Goal: Use online tool/utility: Use online tool/utility

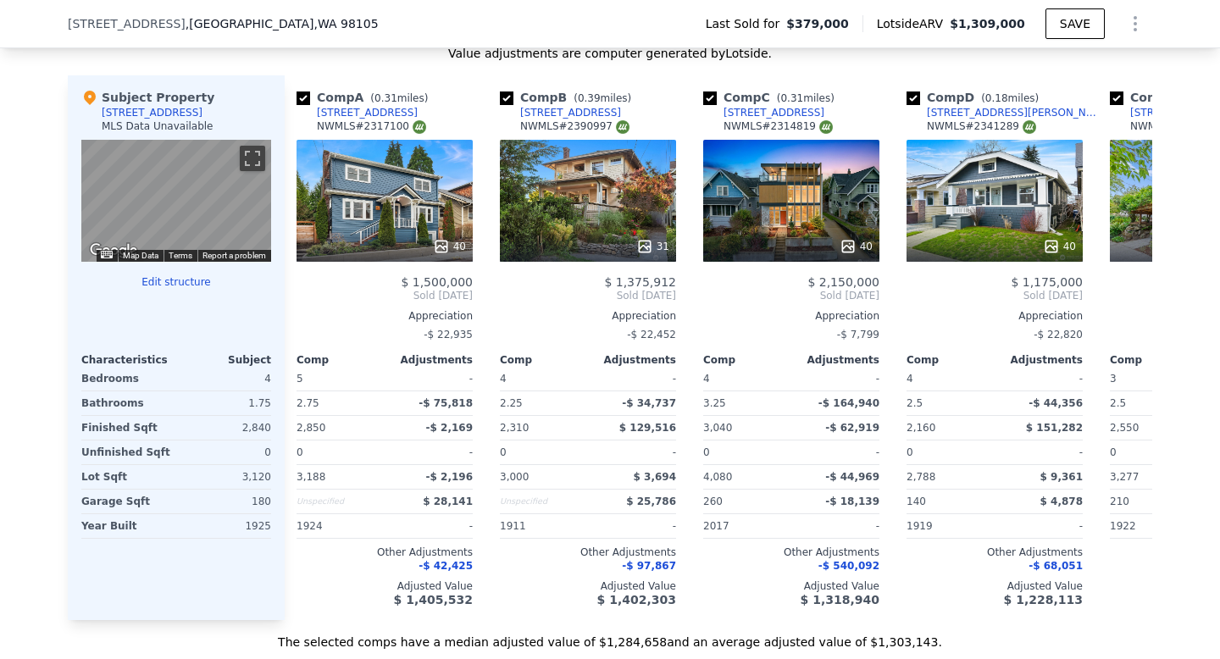
scroll to position [1745, 0]
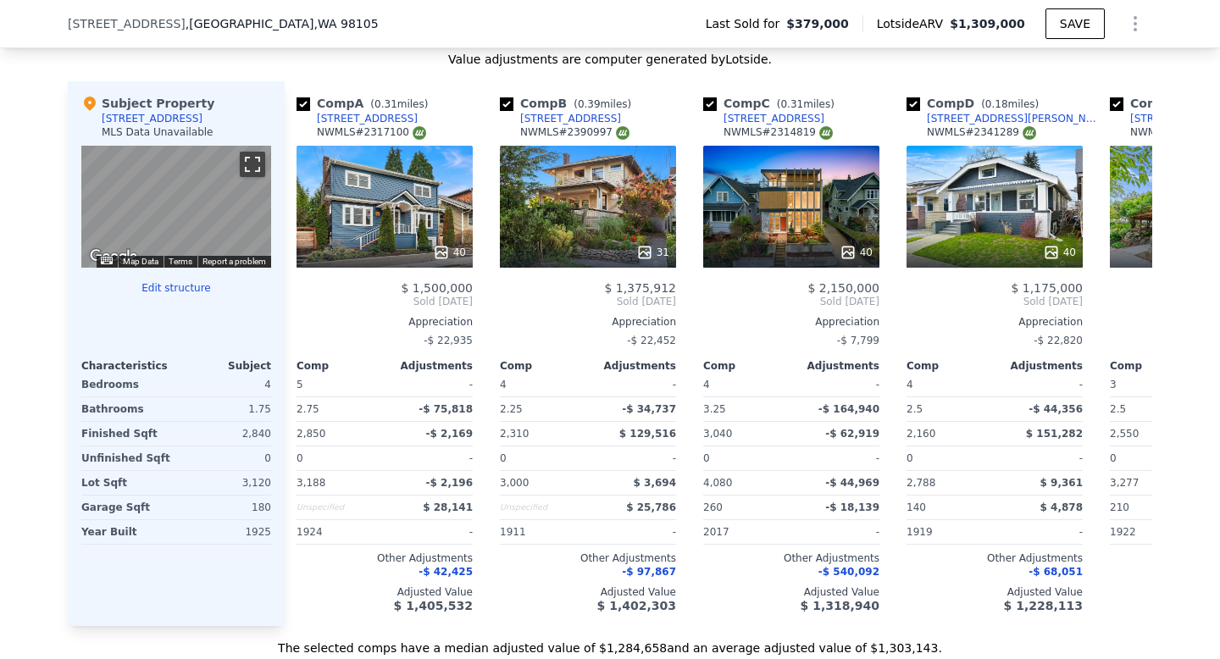
click at [249, 172] on button "Toggle fullscreen view" at bounding box center [252, 164] width 25 height 25
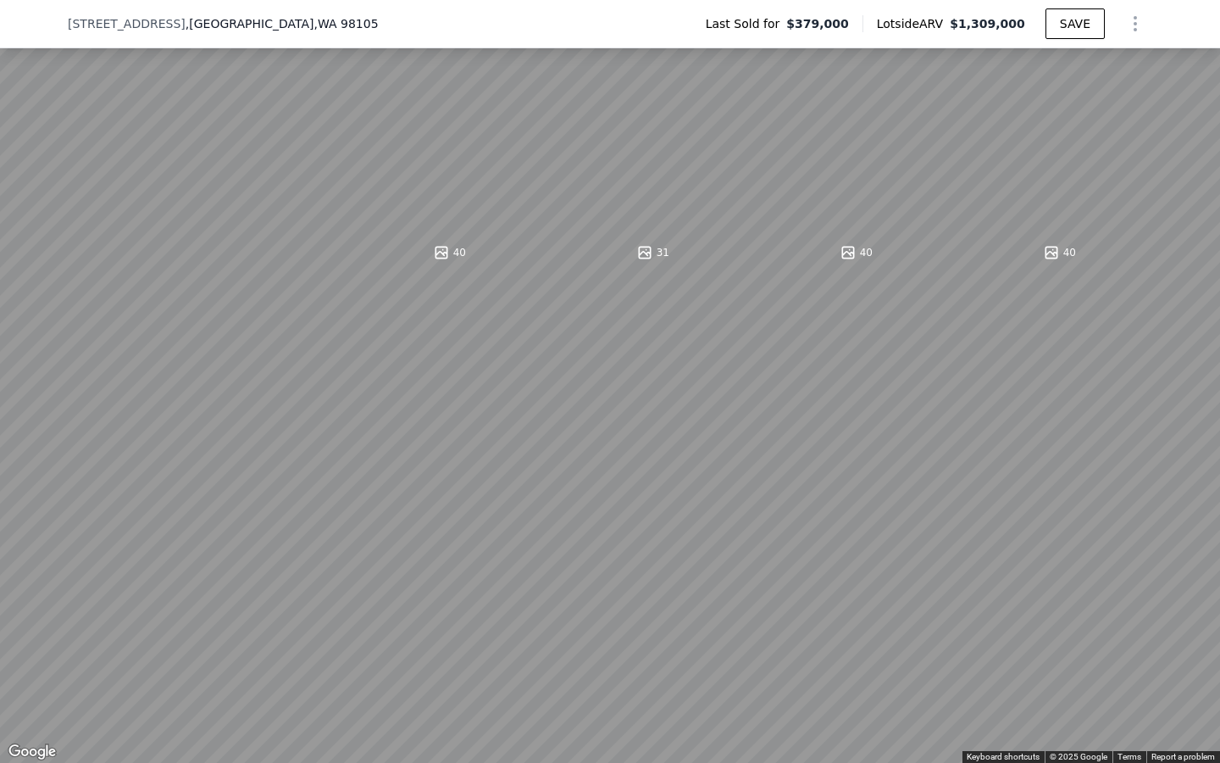
click at [1208, 17] on button "Toggle fullscreen view" at bounding box center [1201, 18] width 25 height 25
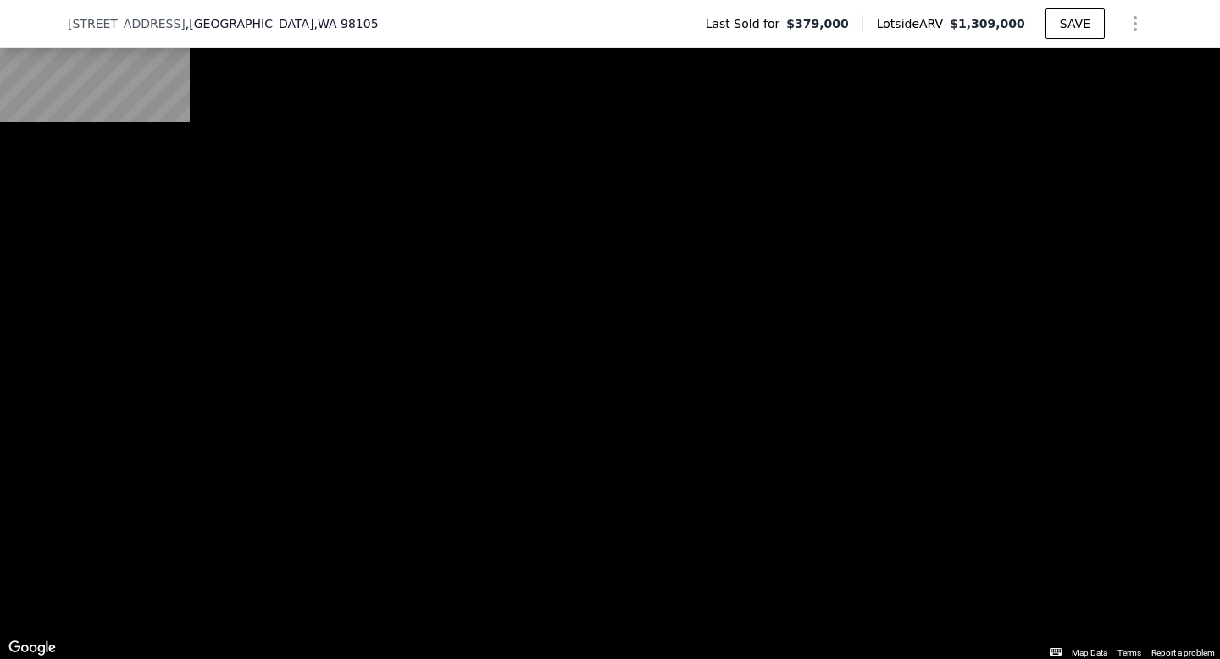
scroll to position [0, 0]
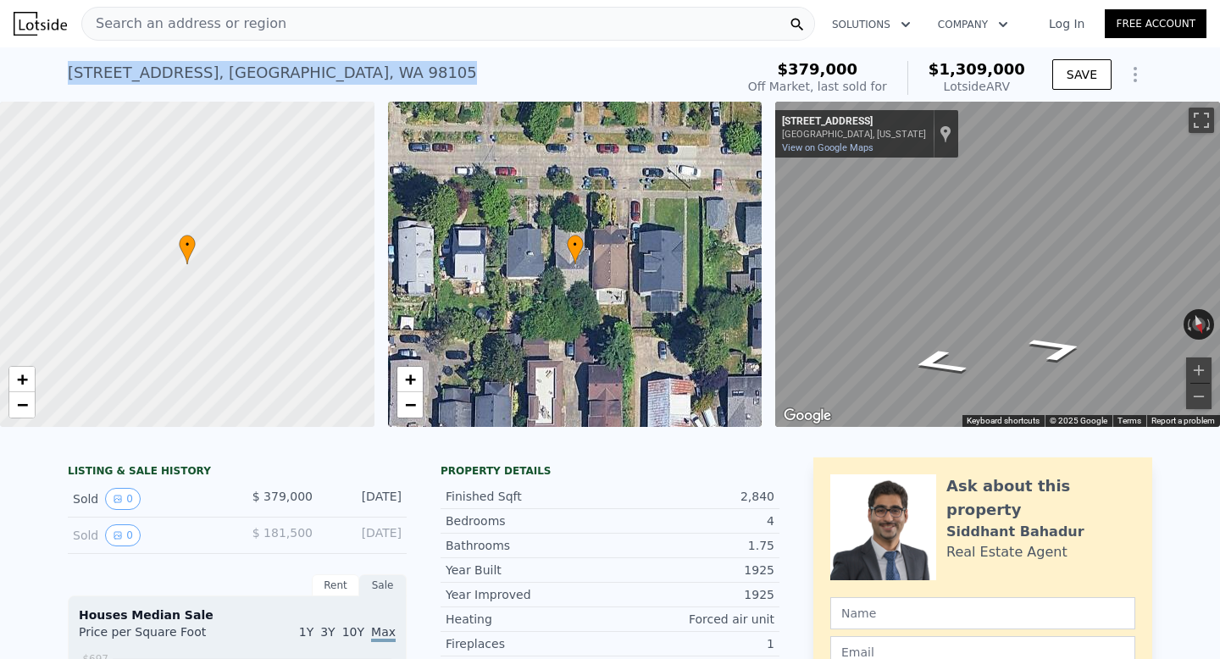
drag, startPoint x: 315, startPoint y: 75, endPoint x: 36, endPoint y: 77, distance: 279.6
click at [36, 77] on div "[STREET_ADDRESS] Sold [DATE] for $379k (~ARV $1.309m ) $379,000 Off Market, las…" at bounding box center [610, 74] width 1220 height 54
copy div "[STREET_ADDRESS]"
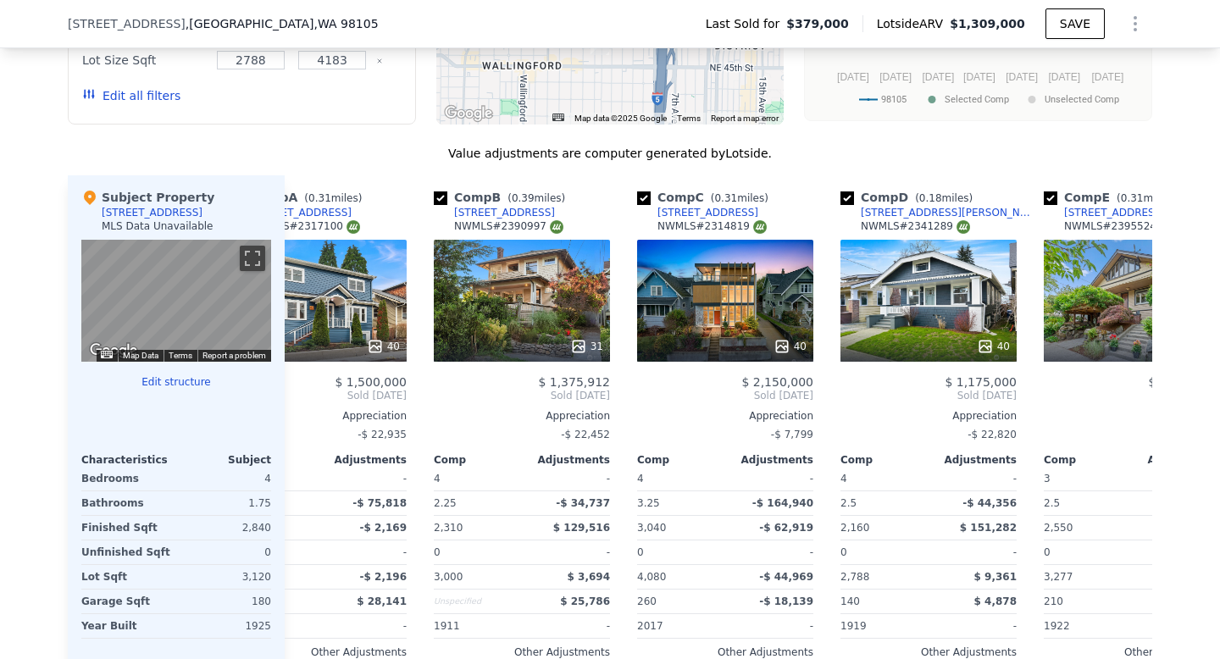
scroll to position [0, 104]
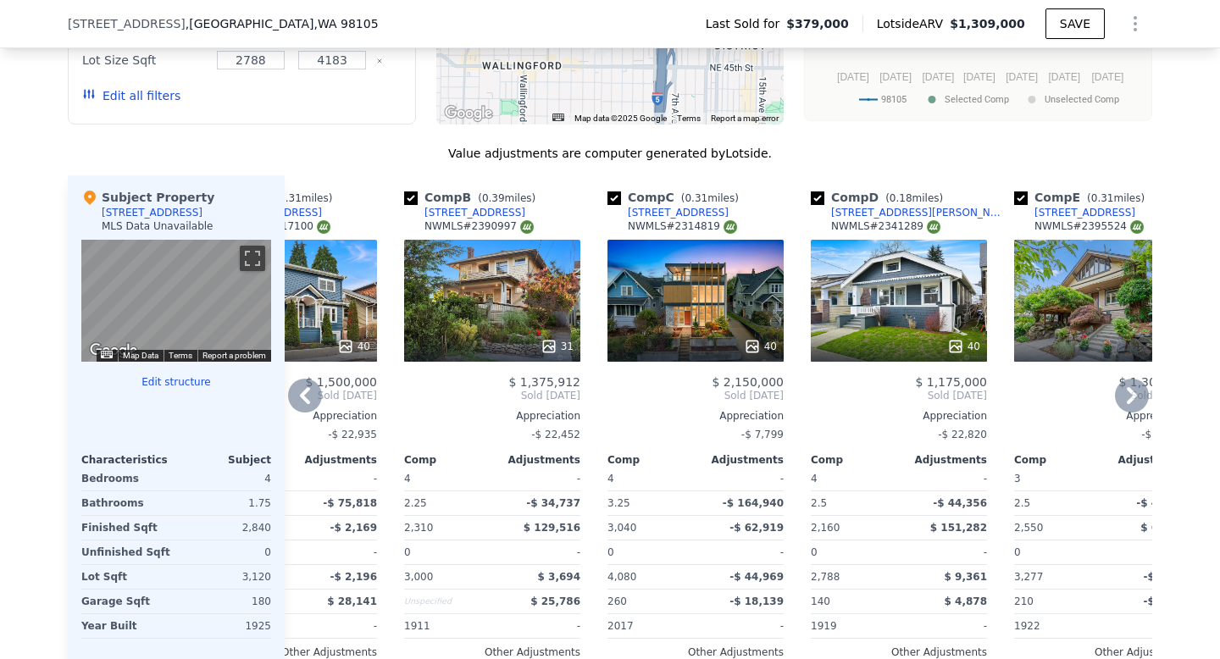
click at [618, 204] on input "checkbox" at bounding box center [614, 198] width 14 height 14
checkbox input "false"
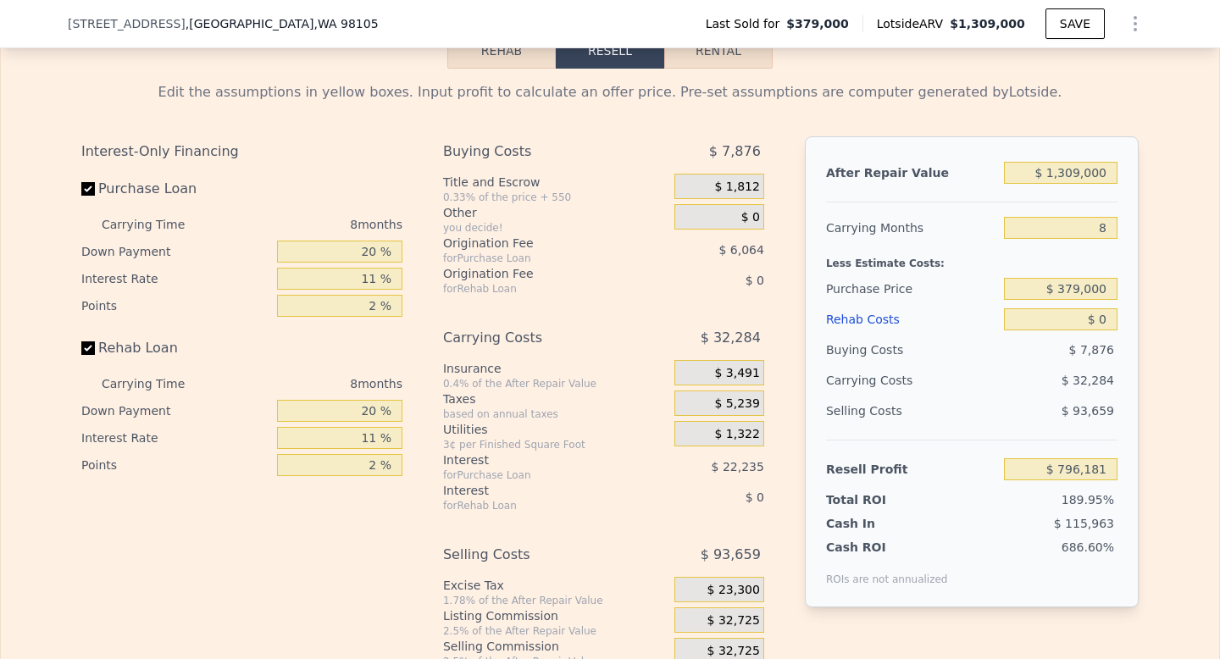
scroll to position [2518, 0]
click at [1070, 174] on input "$ 1,309,000" at bounding box center [1061, 174] width 114 height 22
type input "$ 9"
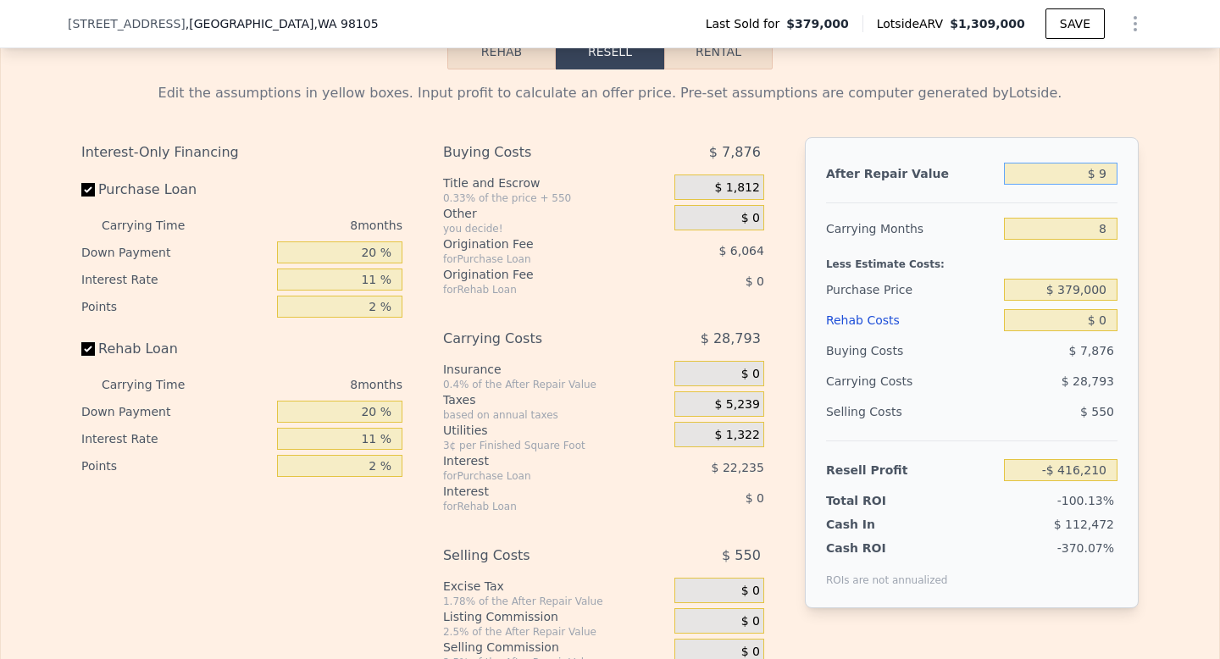
type input "-$ 416,210"
type input "$ 90"
type input "-$ 416,135"
type input "$ 900"
type input "-$ 415,386"
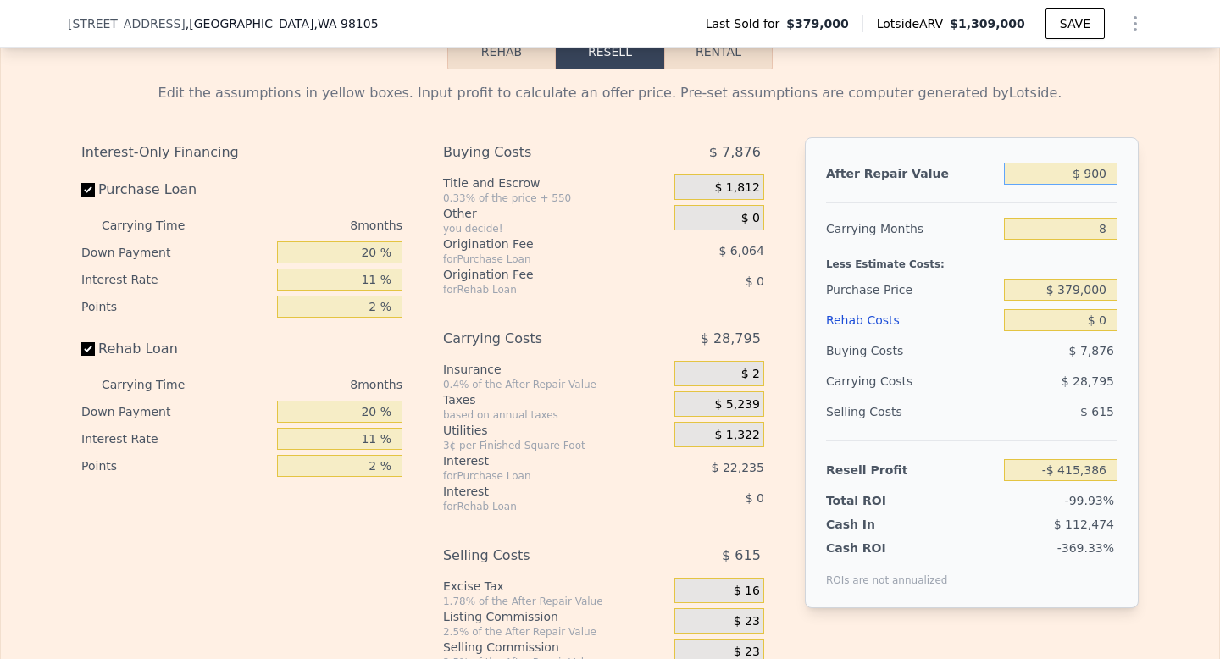
type input "$ 9,000"
type input "-$ 407,883"
type input "$ 90,000"
type input "-$ 332,861"
type input "$ 900,000"
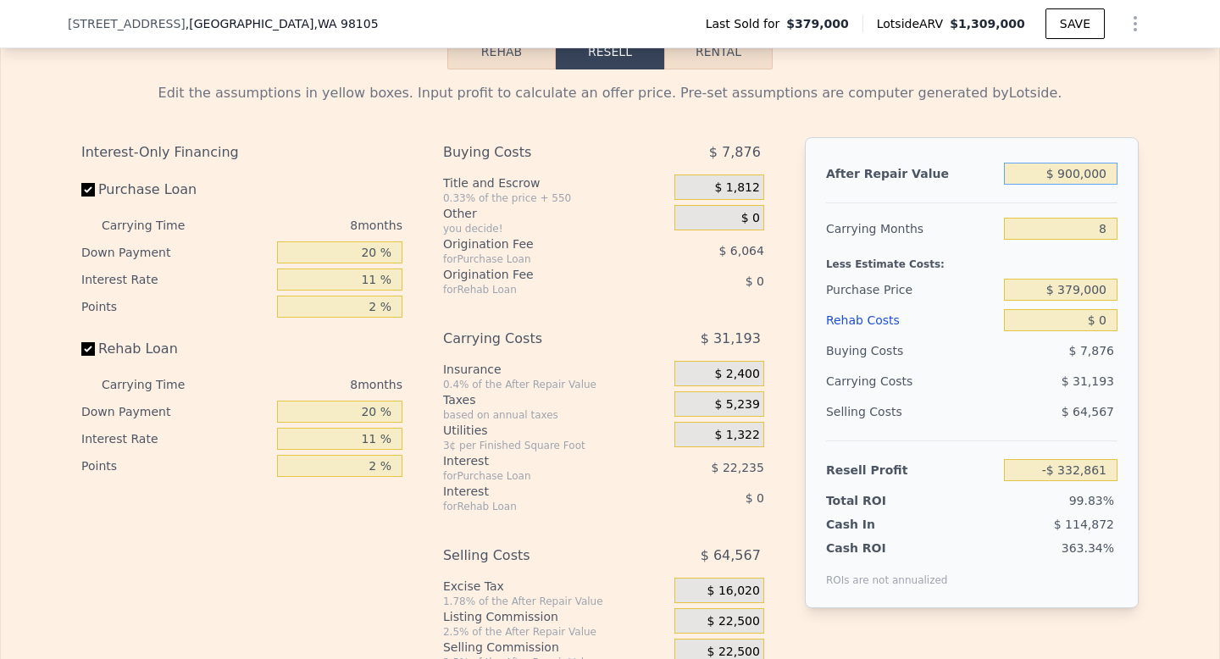
type input "$ 417,364"
type input "$ 900,000"
click at [1107, 230] on input "8" at bounding box center [1061, 229] width 114 height 22
type input "6"
type input "$ 425,163"
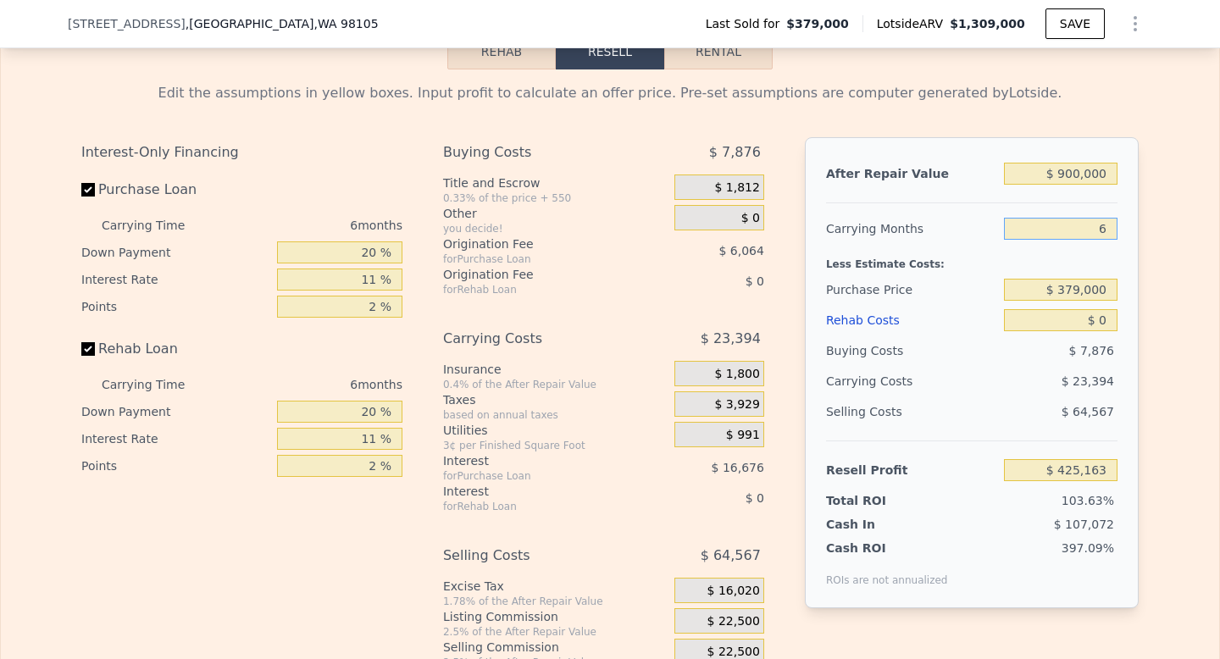
type input "6"
click at [1103, 258] on div "Less Estimate Costs:" at bounding box center [971, 259] width 291 height 31
click at [1053, 294] on input "$ 379,000" at bounding box center [1061, 290] width 114 height 22
click at [1073, 184] on input "$ 900,000" at bounding box center [1061, 174] width 114 height 22
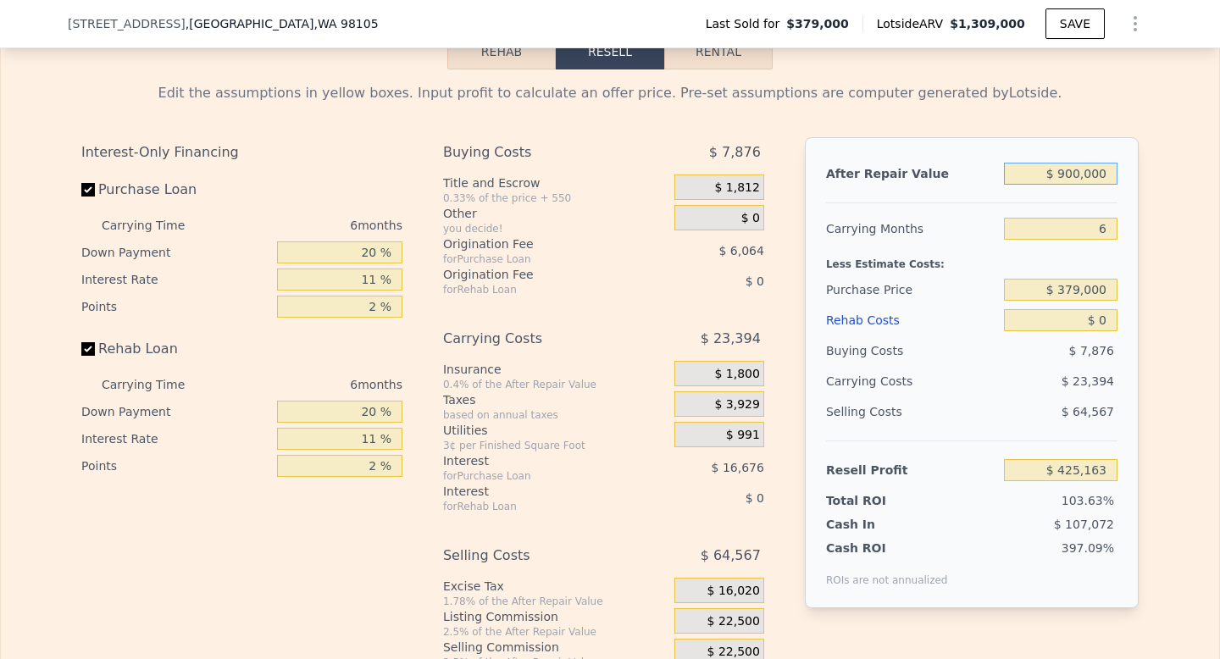
click at [1073, 184] on input "$ 900,000" at bounding box center [1061, 174] width 114 height 22
type input "$ 1"
type input "-$ 409,019"
type input "$ 13"
type input "-$ 409,007"
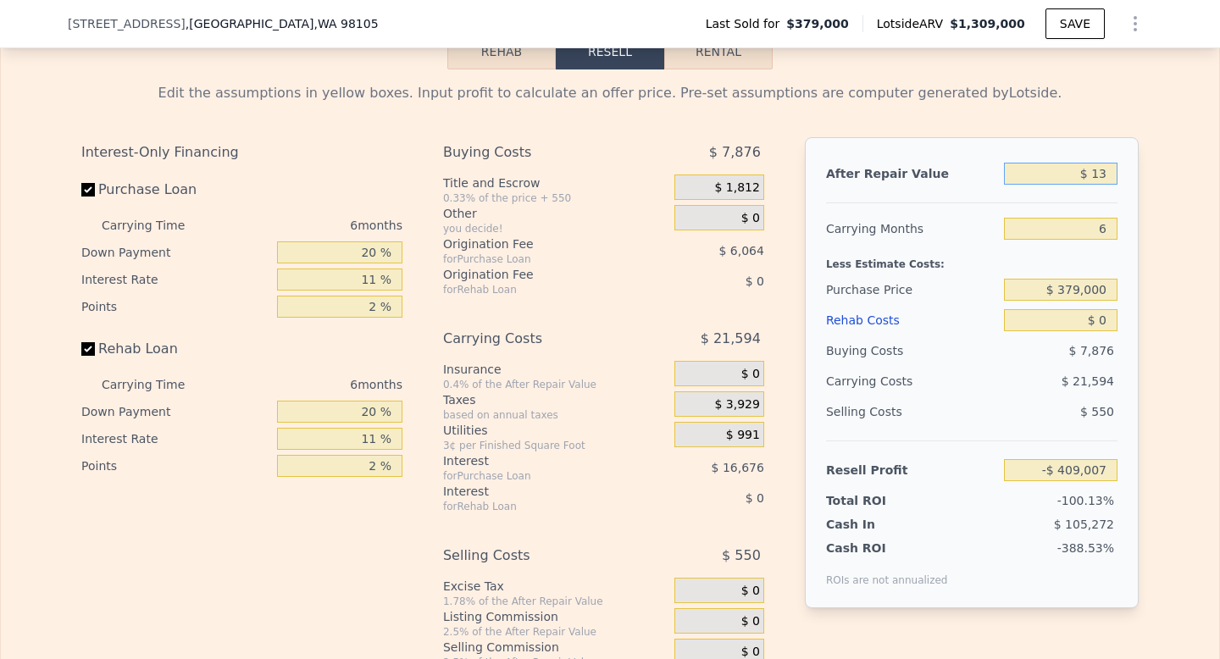
type input "$ 130"
type input "-$ 408,898"
type input "$ 1,300"
type input "-$ 407,816"
type input "$ 13,000"
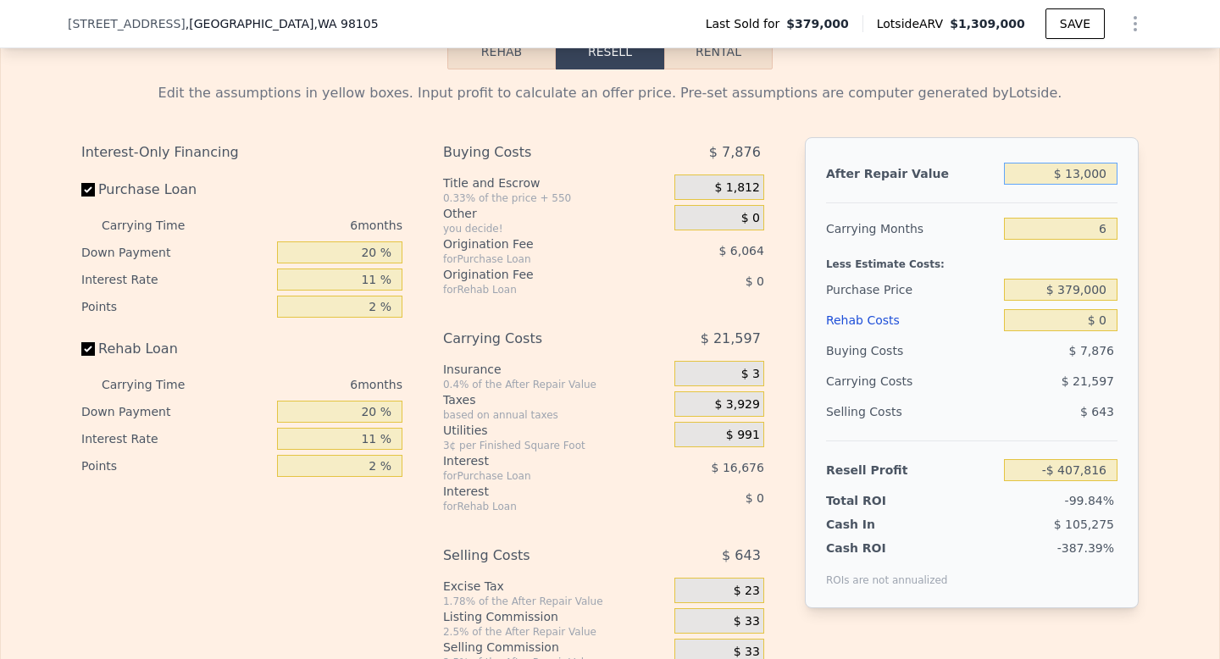
type input "-$ 396,970"
type input "$ 130,000"
type input "-$ 288,527"
type input "$ 1,300,000"
type input "$ 795,911"
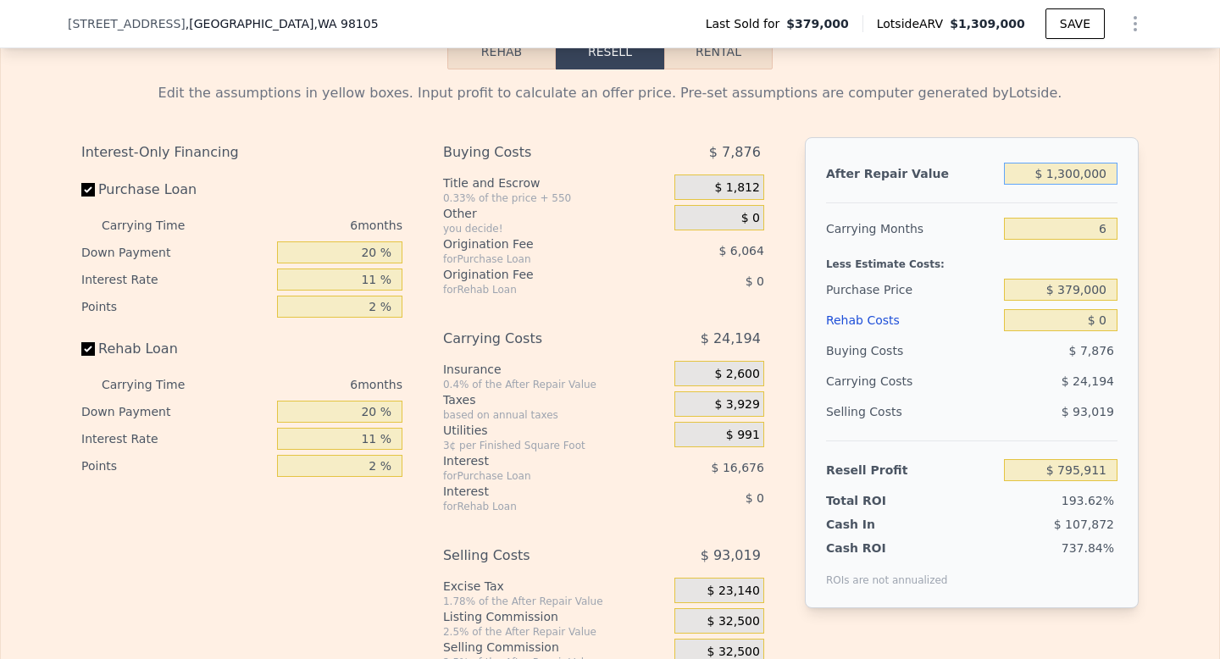
type input "$ 1,300,000"
click at [1089, 287] on input "$ 379,000" at bounding box center [1061, 290] width 114 height 22
type input "$ 900,000"
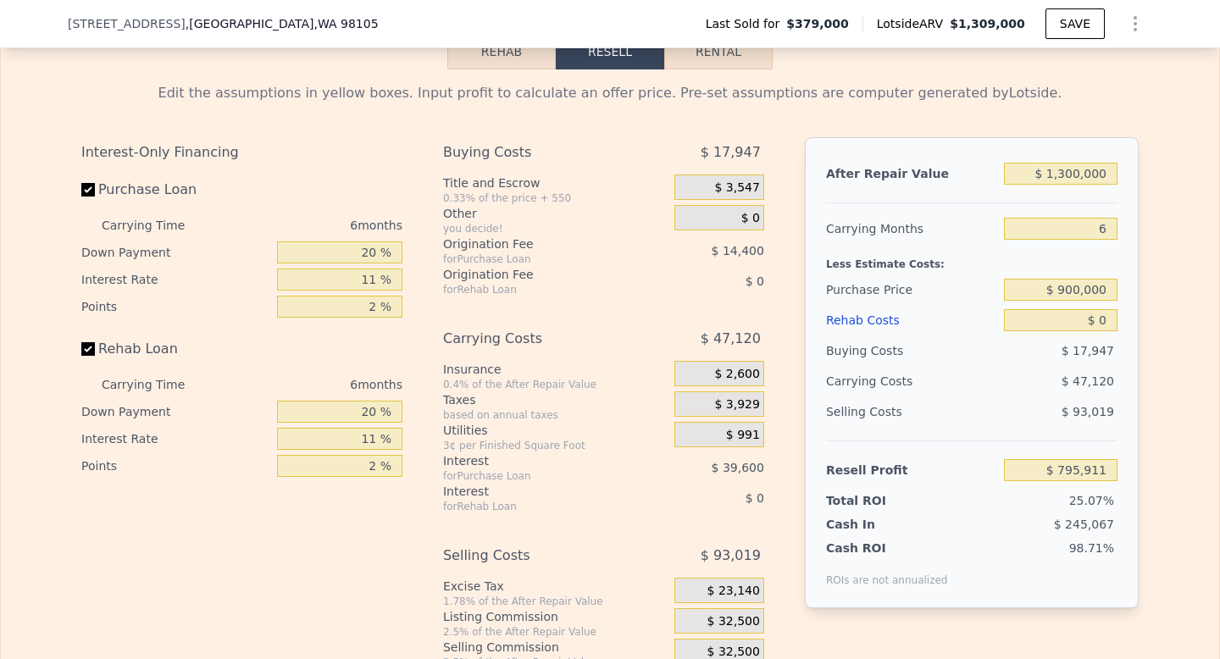
type input "$ 241,914"
type input "$ 1,309,000"
type input "8"
type input "$ 796,181"
checkbox input "true"
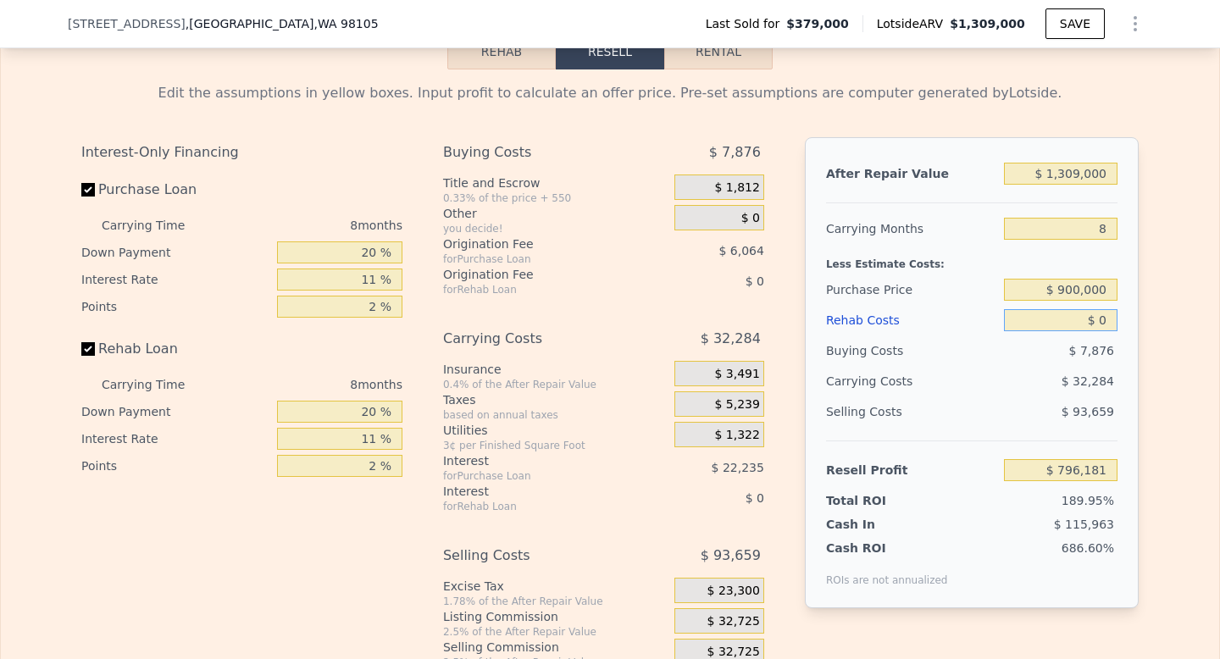
click at [1078, 328] on input "$ 0" at bounding box center [1061, 320] width 114 height 22
type input "$ 234,542"
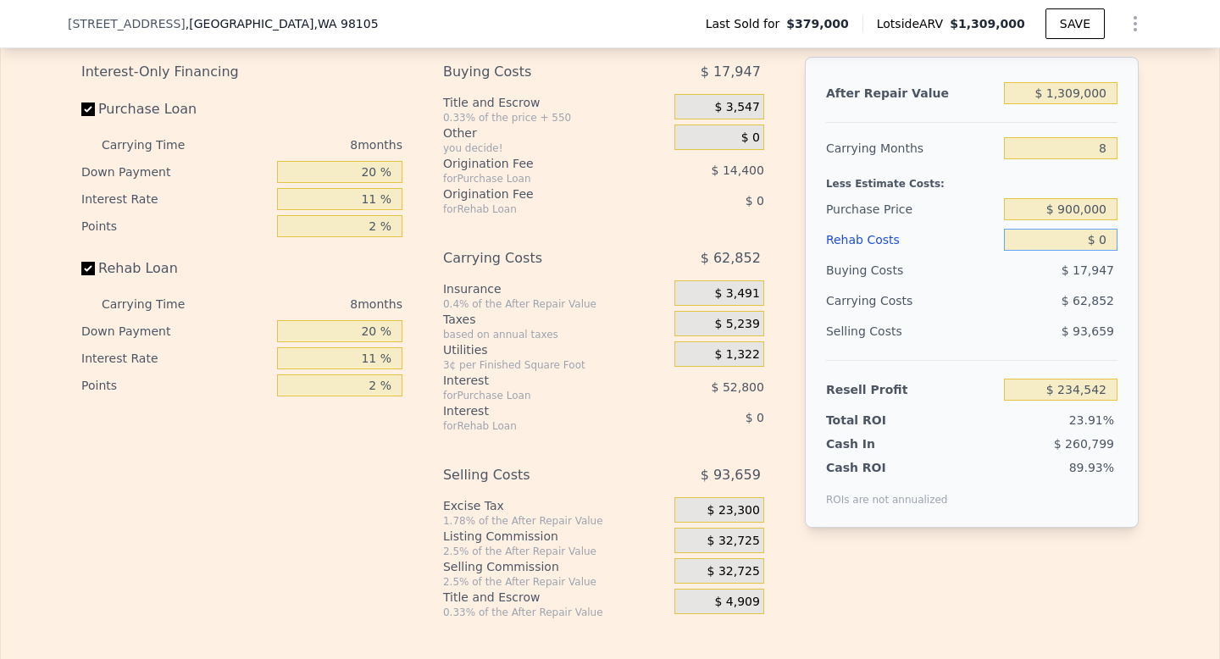
scroll to position [2597, 0]
type input "$ 20"
type input "$ 234,522"
type input "$ 200"
type input "$ 234,331"
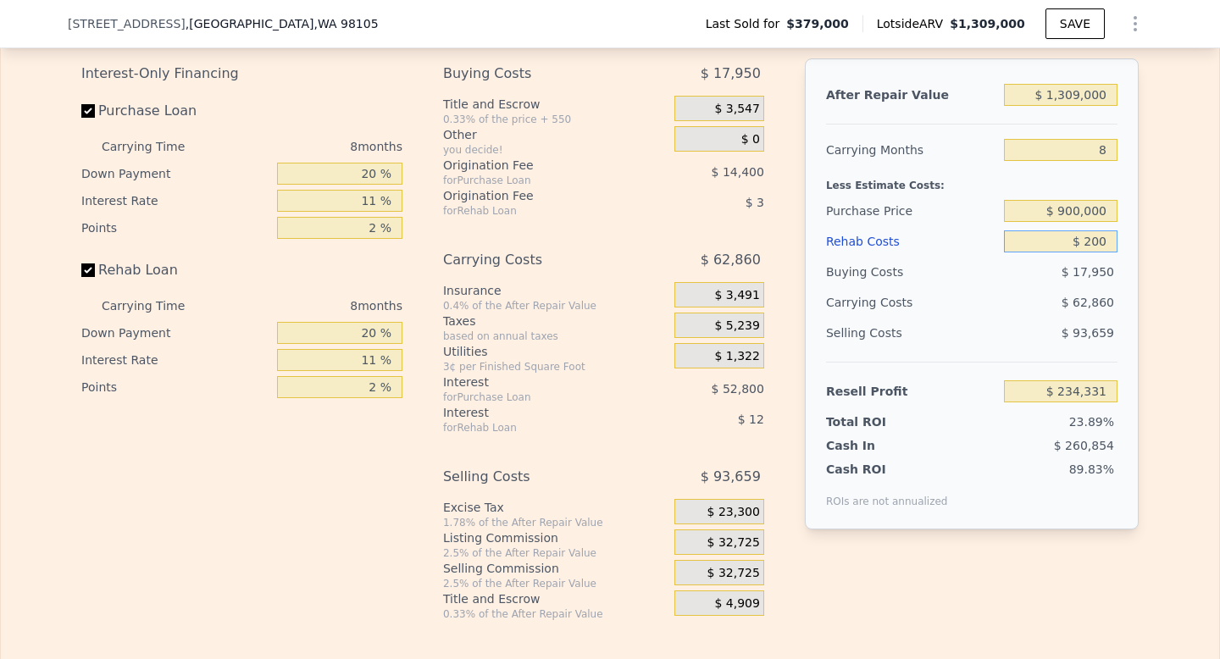
type input "$ 2,000"
type input "$ 232,390"
type input "$ 20,000"
type input "$ 213,046"
type input "$ 200,000"
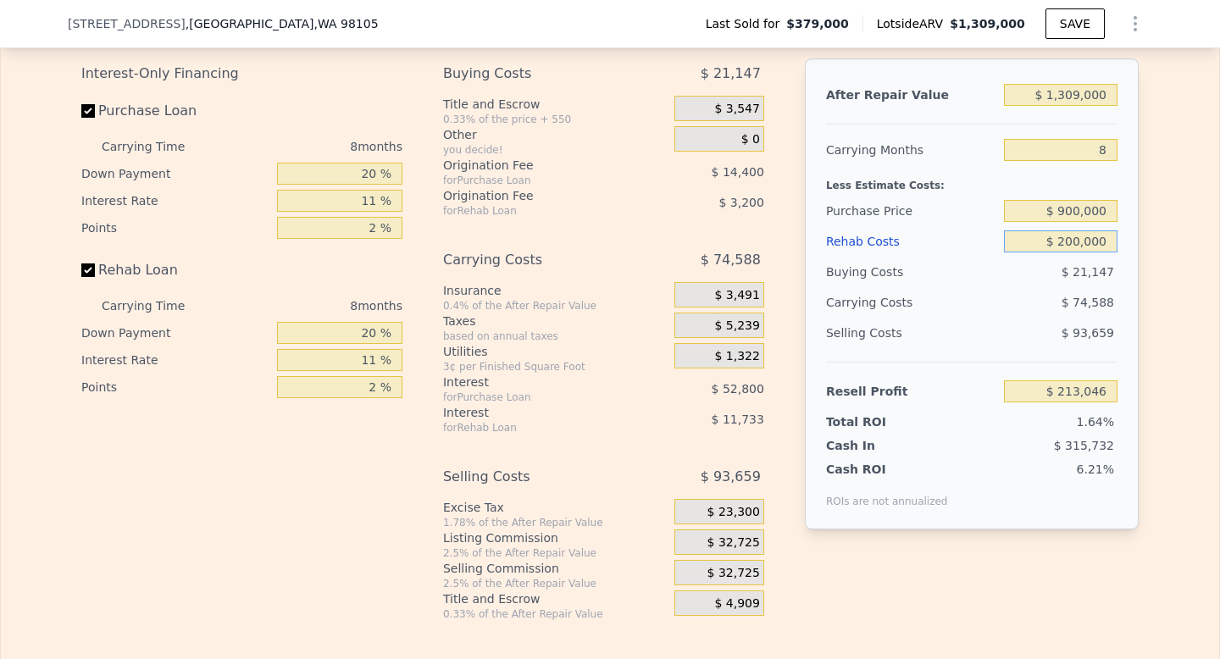
type input "$ 19,606"
type input "$ 200,000"
click at [1161, 309] on div "Edit the assumptions in yellow boxes. Input profit to calculate an offer price.…" at bounding box center [610, 306] width 1218 height 630
click at [1010, 293] on div "$ 74,588" at bounding box center [1028, 302] width 179 height 31
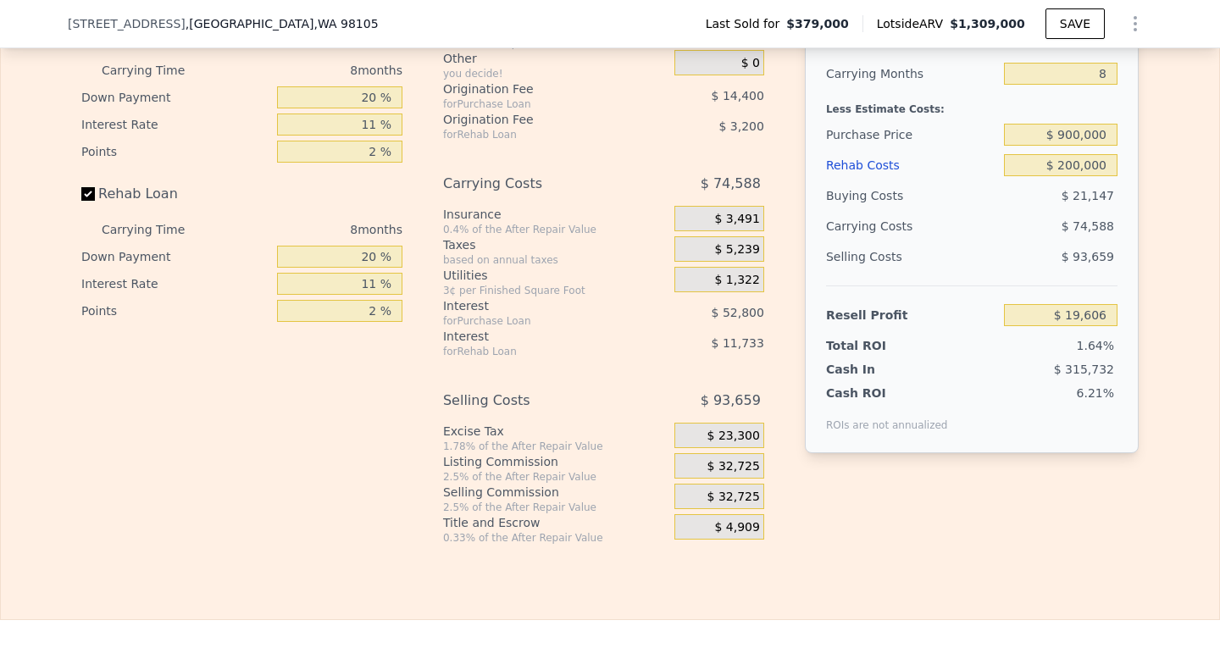
scroll to position [2676, 0]
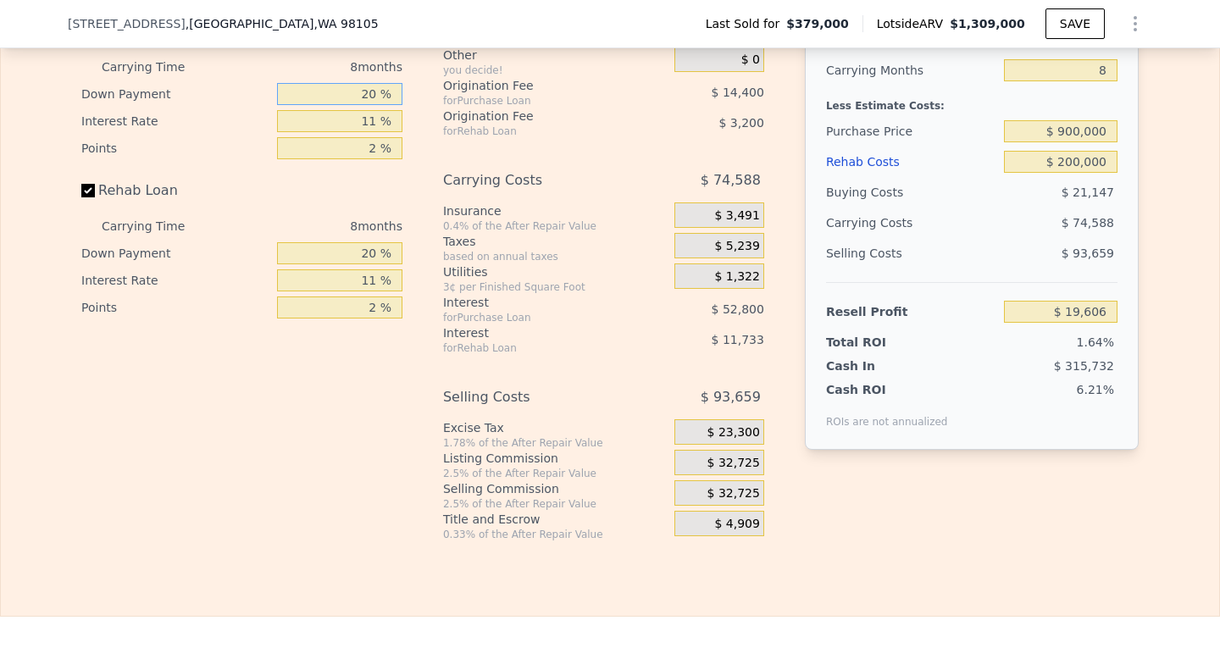
click at [380, 95] on input "20 %" at bounding box center [339, 94] width 125 height 22
type input "2 %"
type input "$ 4,486"
type input "1 %"
type input "$ 3,642"
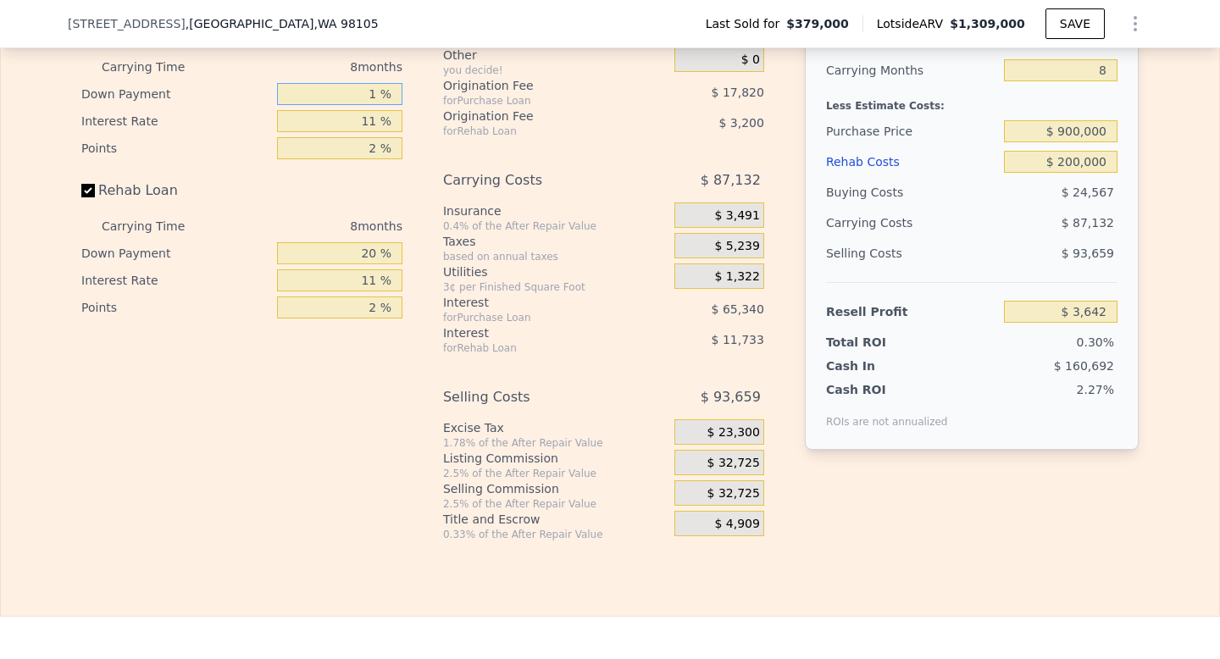
type input "15 %"
type input "$ 15,402"
type input "15 %"
click at [378, 121] on input "11 %" at bounding box center [339, 121] width 125 height 22
type input "1 %"
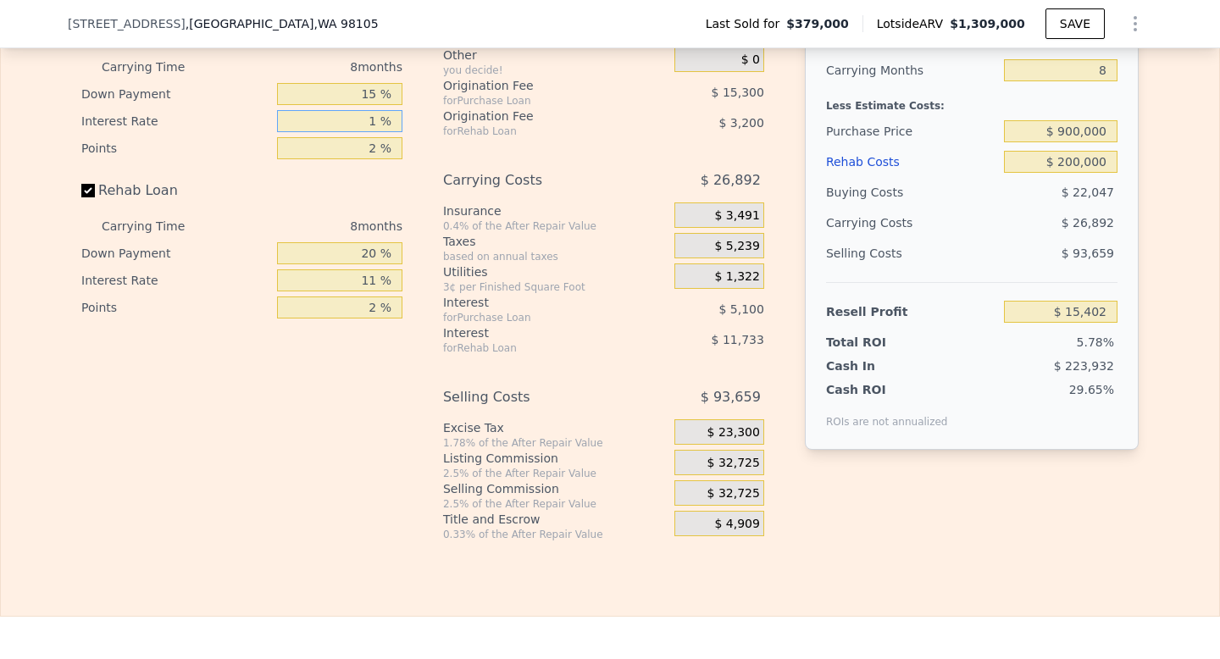
type input "$ 66,402"
type input "10 %"
type input "$ 20,506"
type input "10 %"
click at [375, 148] on input "2 %" at bounding box center [339, 148] width 125 height 22
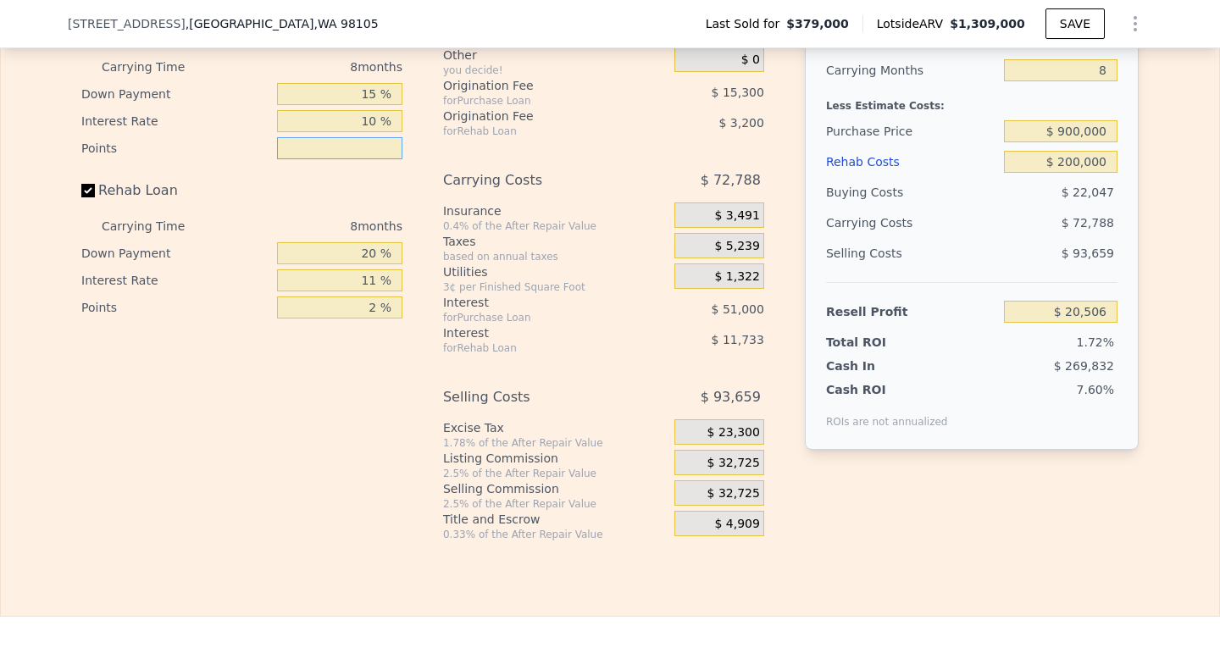
type input "1 %"
type input "$ 28,156"
type input "1 %"
click at [381, 247] on input "20 %" at bounding box center [339, 253] width 125 height 22
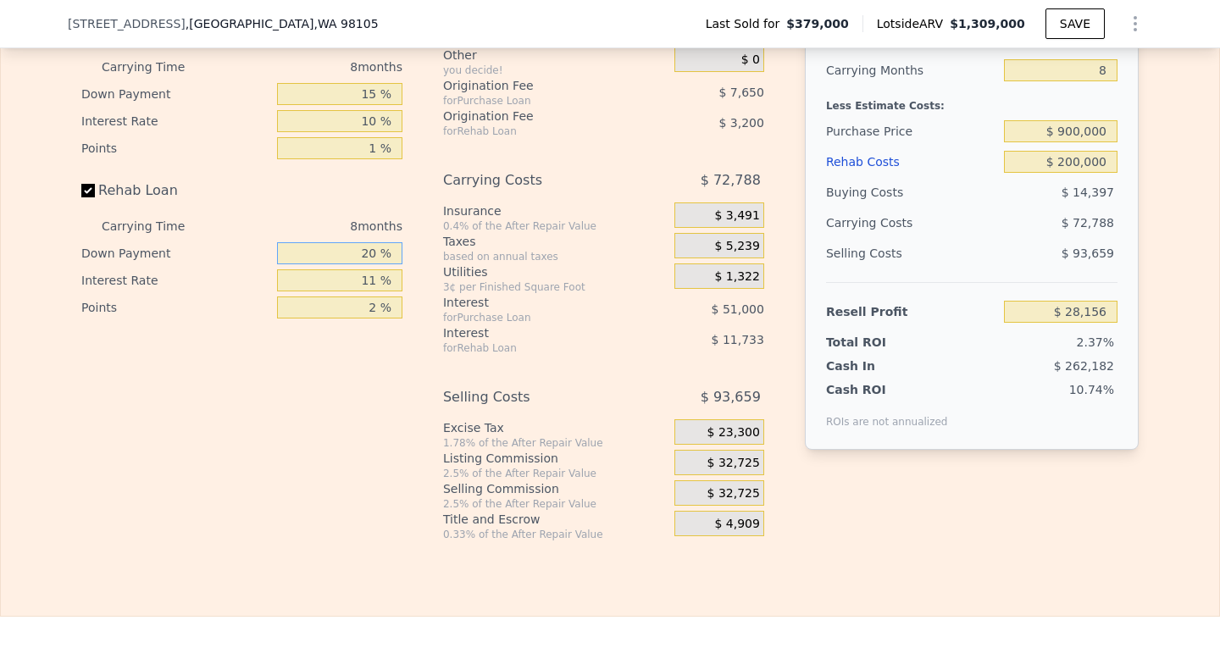
type input "2 %"
type input "$ 24,796"
type input "0 %"
type input "$ 24,428"
type input "0 %"
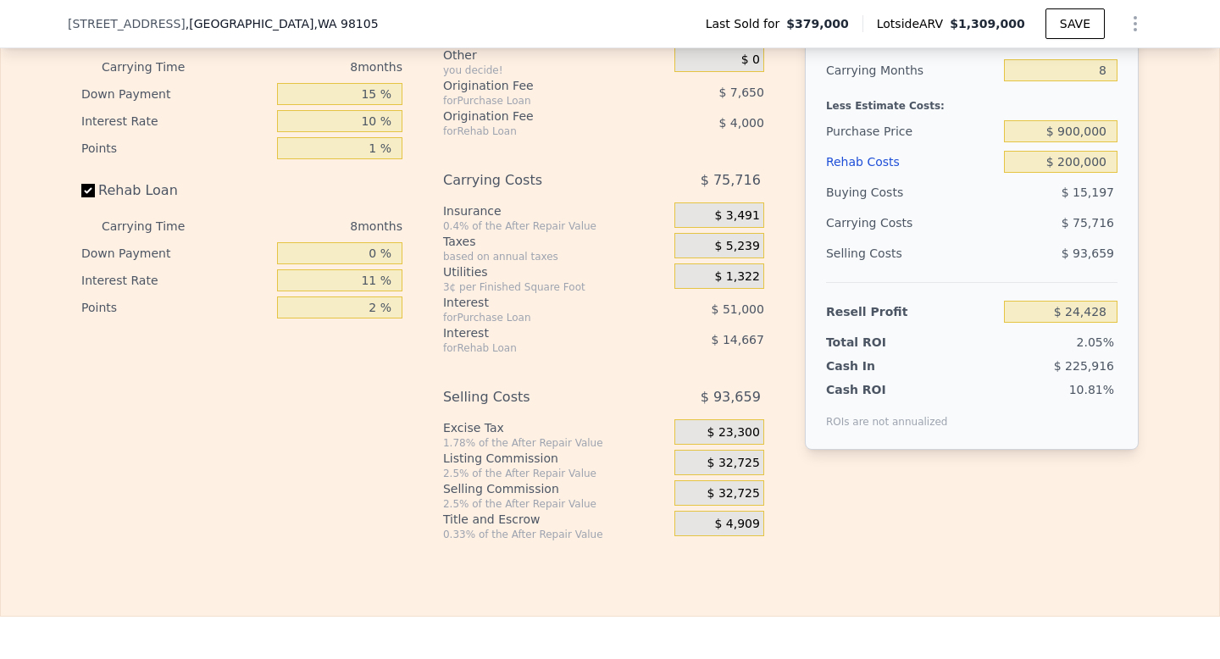
click at [427, 274] on div "Interest-Only Financing Purchase Loan Carrying Time 8 months Down Payment 15 % …" at bounding box center [609, 260] width 1057 height 563
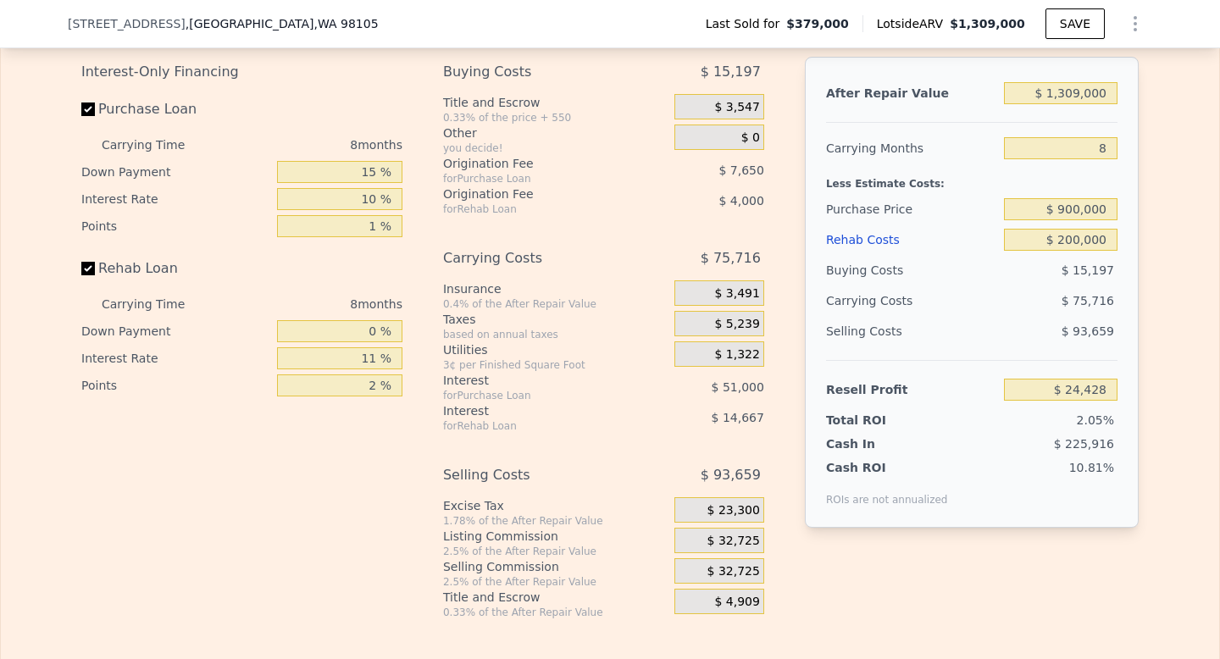
scroll to position [2596, 0]
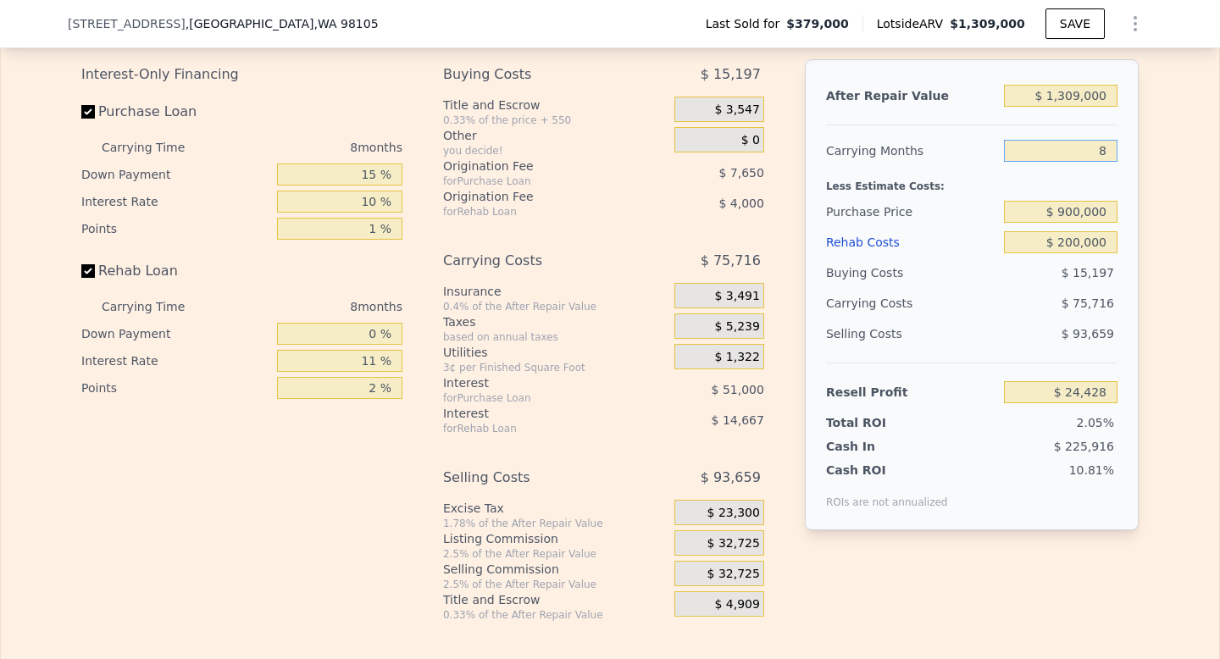
click at [1110, 153] on input "8" at bounding box center [1061, 151] width 114 height 22
type input "6"
type input "$ 43,358"
click at [1181, 221] on div "Edit the assumptions in yellow boxes. Input profit to calculate an offer price.…" at bounding box center [610, 307] width 1218 height 630
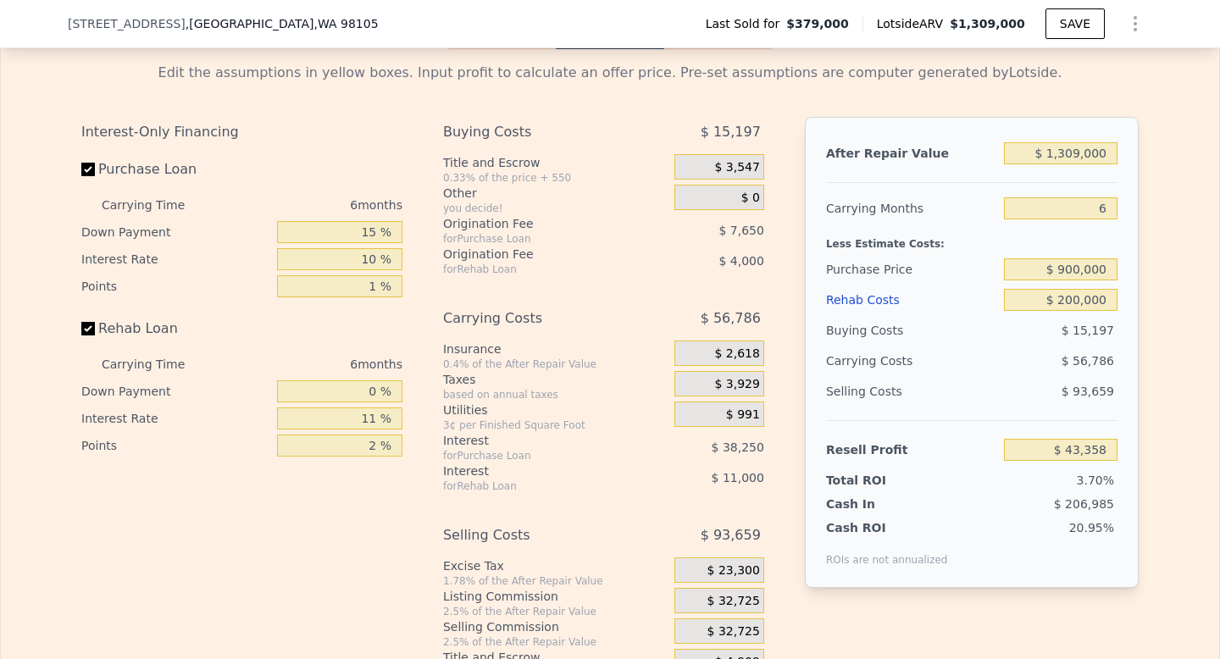
type input "8"
type input "$ 0"
type input "$ 796,181"
click at [1080, 156] on input "$ 1,309,000" at bounding box center [1061, 154] width 114 height 22
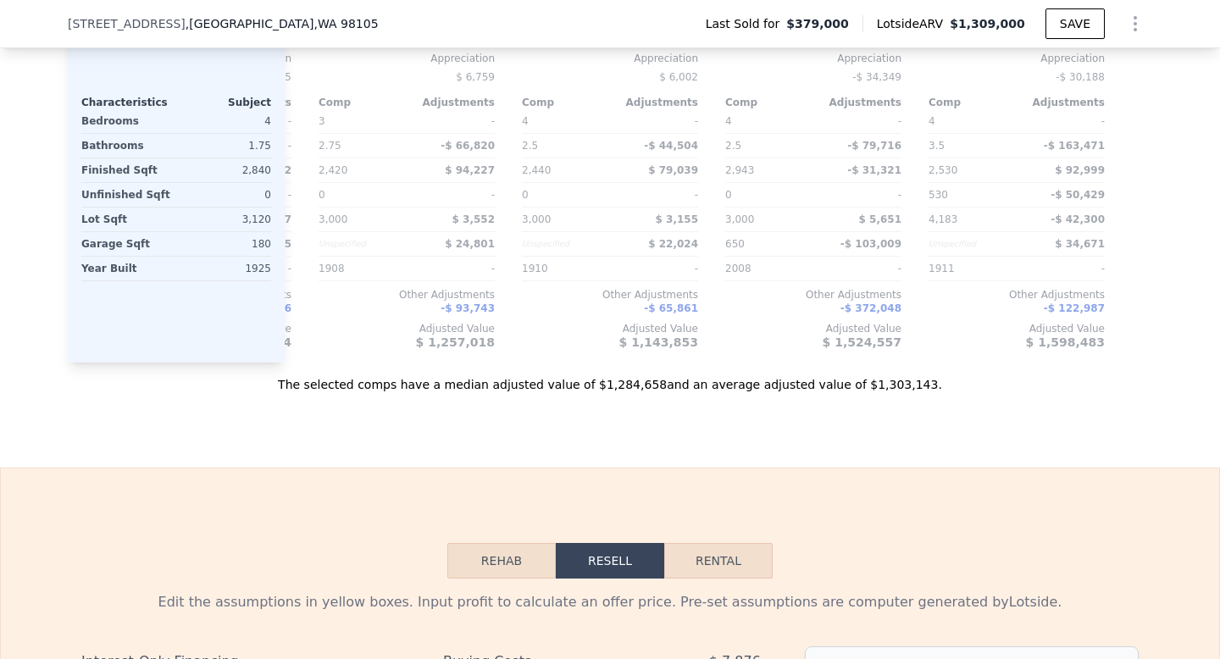
scroll to position [1800, 0]
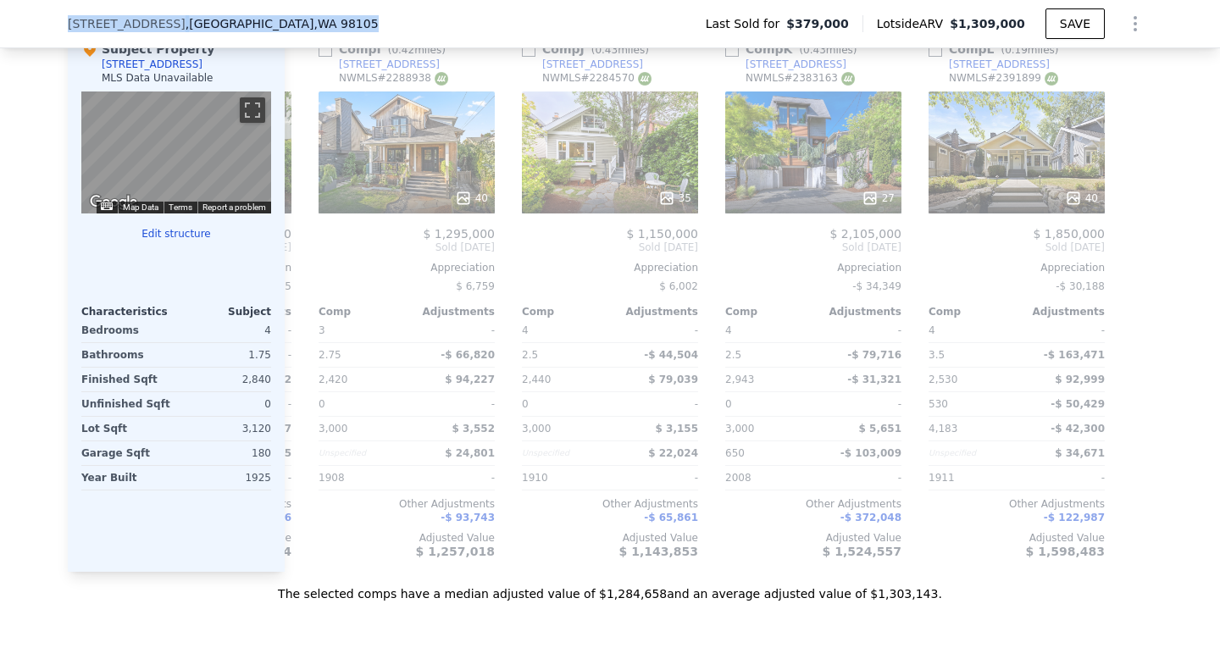
drag, startPoint x: 263, startPoint y: 23, endPoint x: 64, endPoint y: 29, distance: 199.2
click at [64, 29] on div "[STREET_ADDRESS] Last Sold for $379,000 Lotside ARV $1,309,000 SAVE" at bounding box center [610, 24] width 1220 height 48
copy div "[STREET_ADDRESS]"
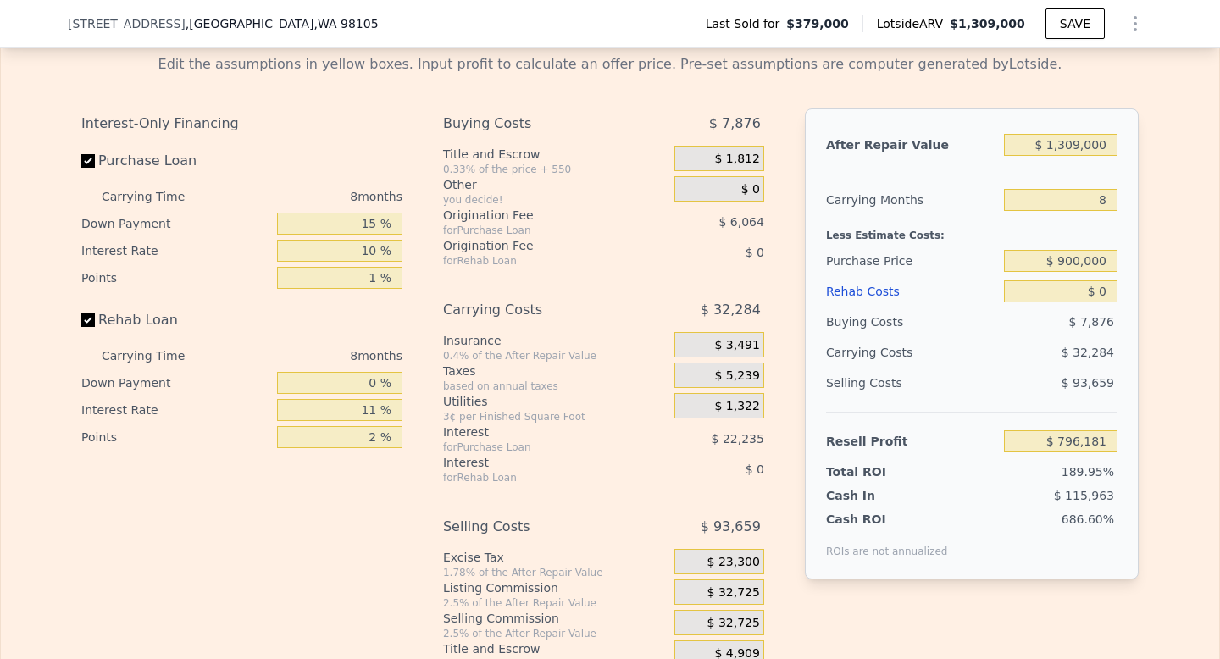
scroll to position [2546, 0]
click at [1079, 142] on input "$ 1,309,000" at bounding box center [1061, 146] width 114 height 22
type input "$ 130,000"
type input "-$ 295,813"
type input "$ 13,000"
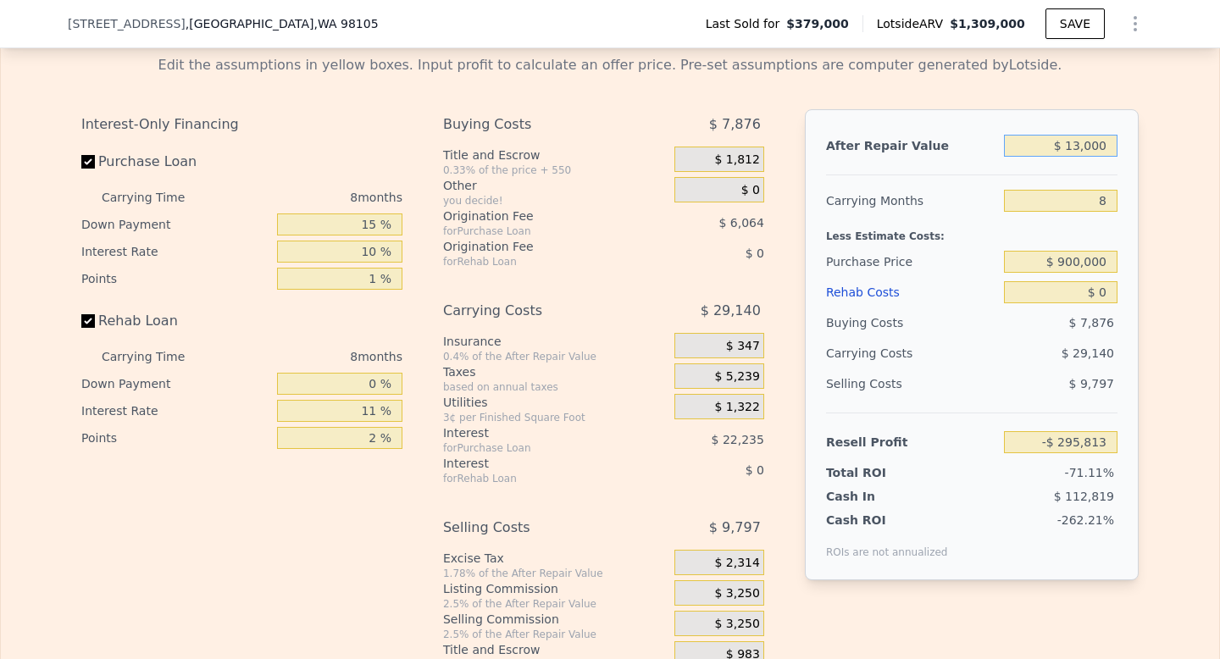
type input "-$ 404,178"
type input "$ 1,000"
type input "-$ 415,293"
type input "$ 12,000"
type input "-$ 405,105"
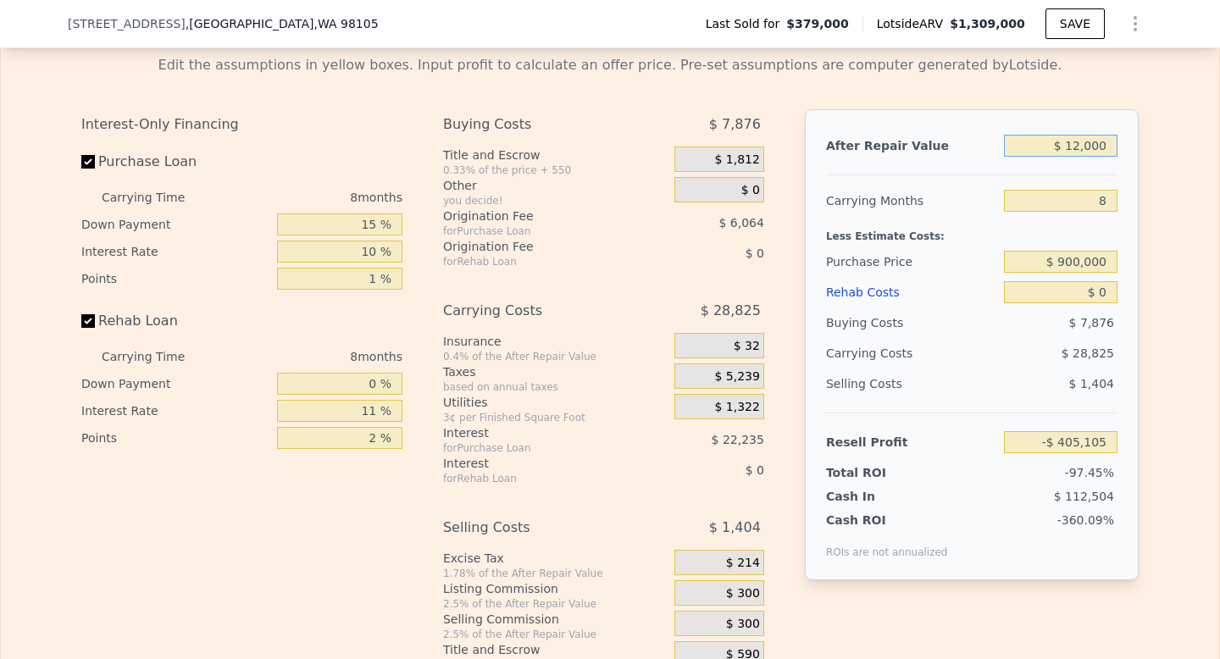
type input "$ 125,000"
type input "-$ 300,443"
type input "$ 1,250,000"
type input "$ 741,535"
type input "$ 1,250,000"
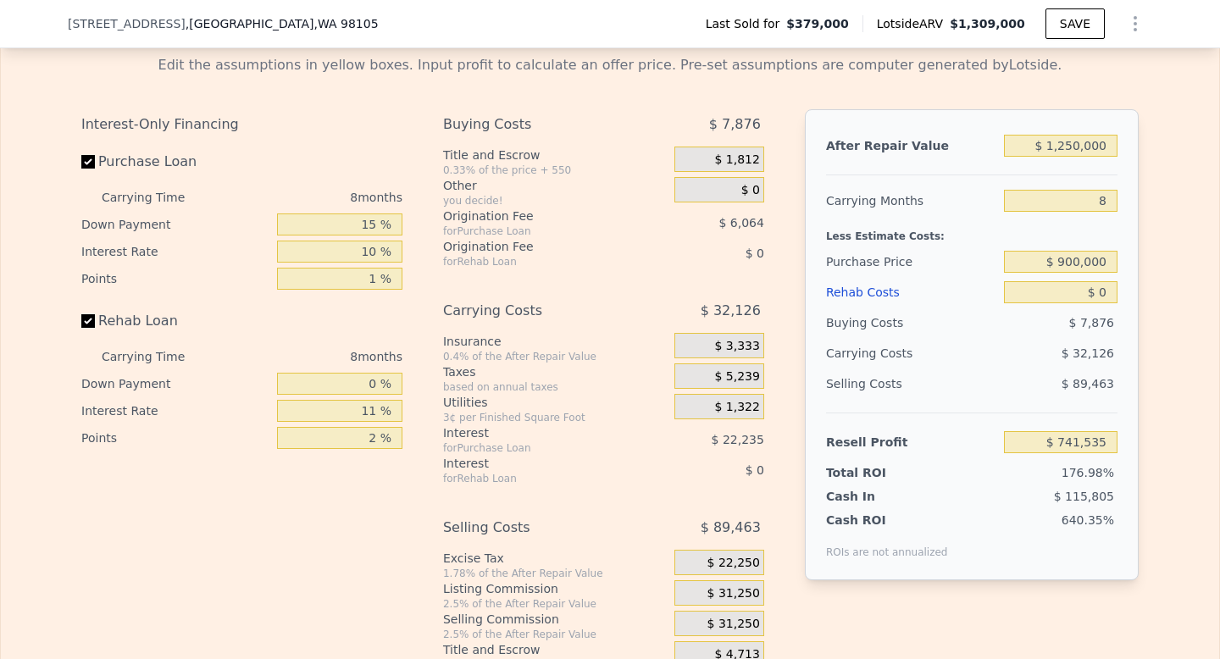
click at [1190, 296] on div "Edit the assumptions in yellow boxes. Input profit to calculate an offer price.…" at bounding box center [610, 357] width 1218 height 630
click at [1111, 198] on input "8" at bounding box center [1061, 201] width 114 height 22
type input "6"
type input "$ 749,567"
type input "6"
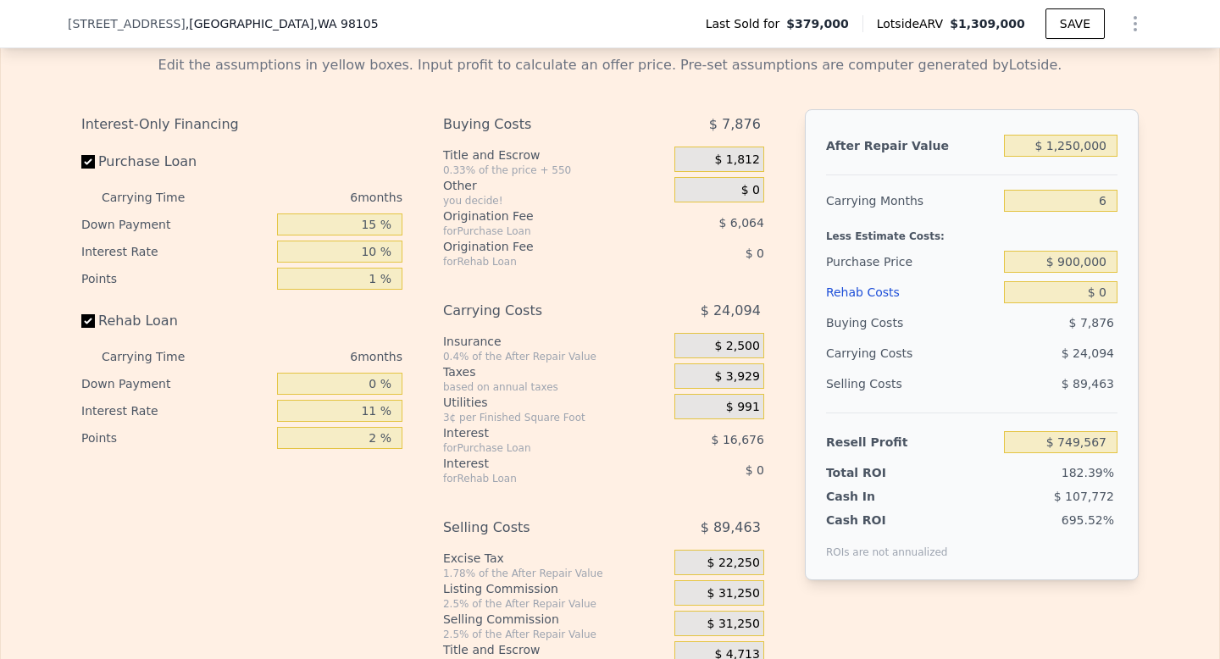
click at [1127, 245] on div "After Repair Value $ 1,250,000 Carrying Months 6 Less Estimate Costs: Purchase …" at bounding box center [972, 344] width 334 height 471
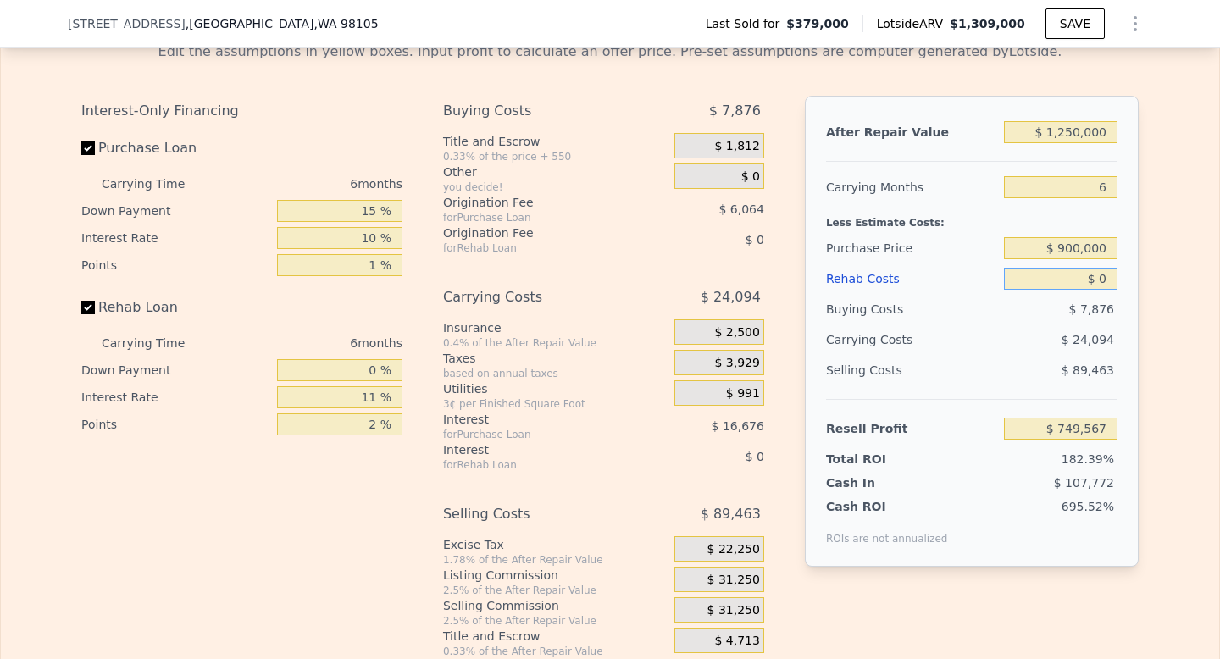
click at [1107, 277] on input "$ 0" at bounding box center [1061, 279] width 114 height 22
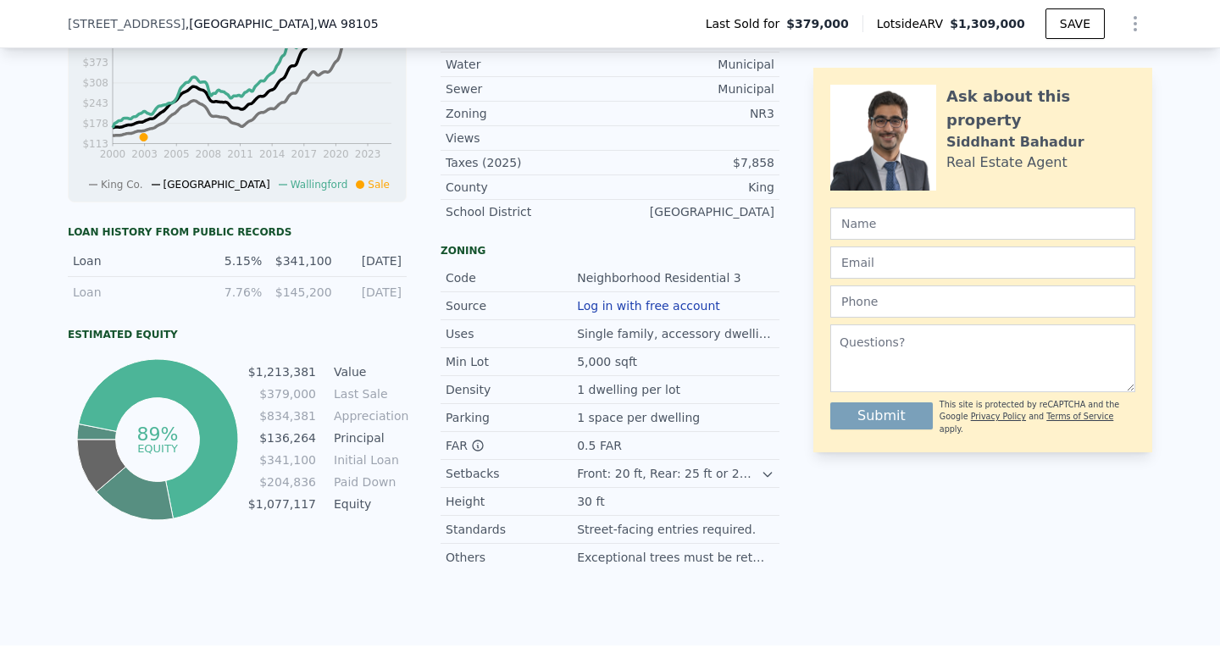
scroll to position [94, 0]
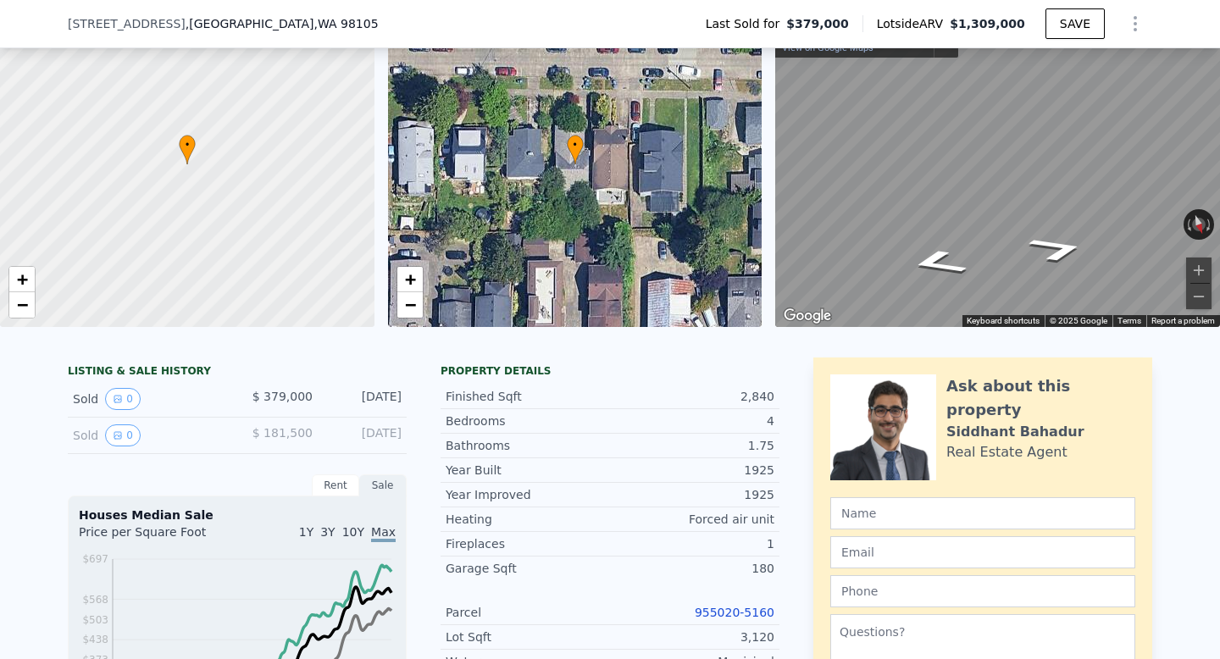
type input "$ 0"
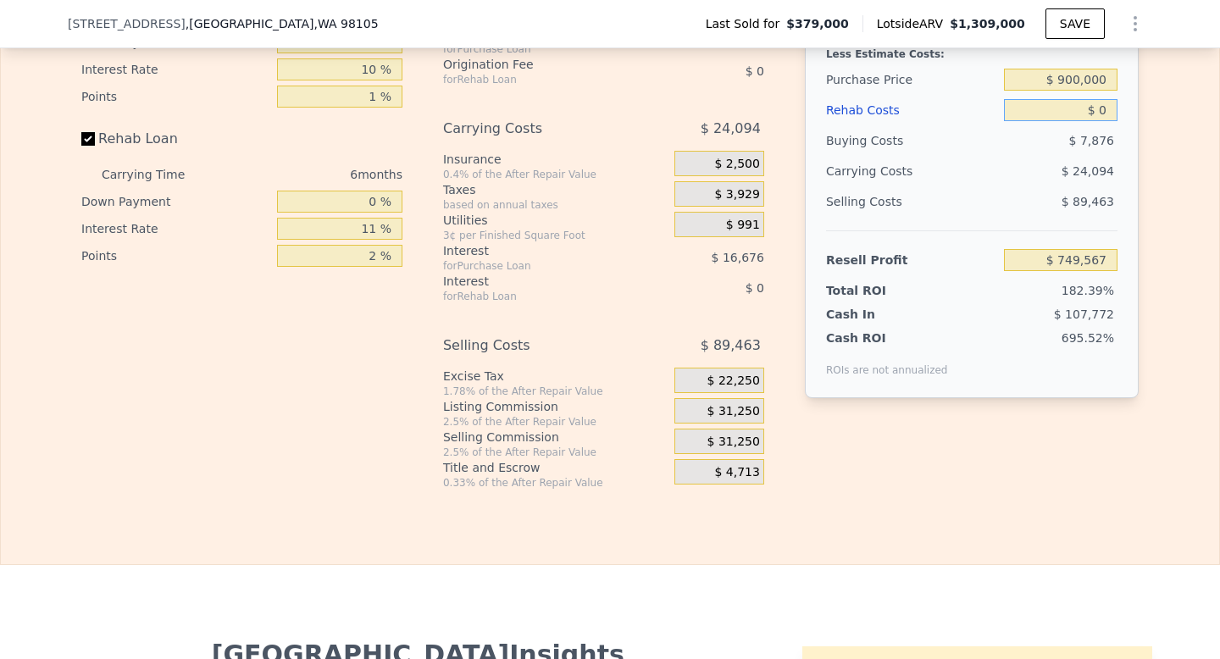
scroll to position [2703, 0]
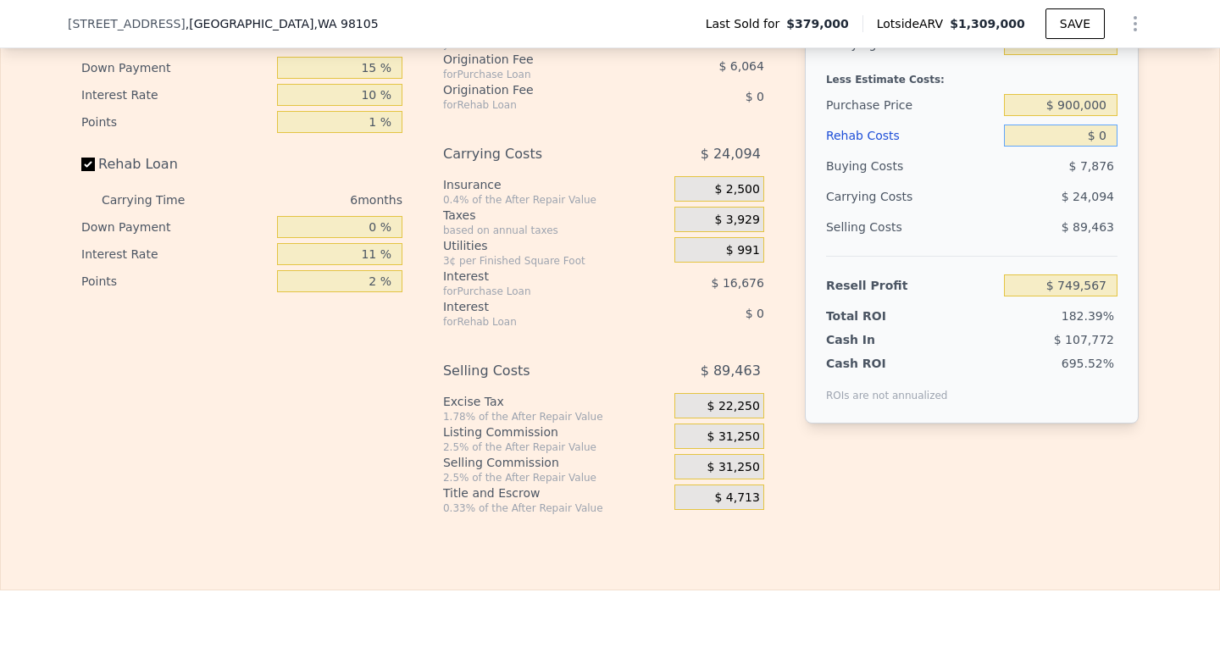
type input "$ 1,309,000"
type input "8"
type input "$ 796,181"
type input "$ 10"
type input "$ 796,171"
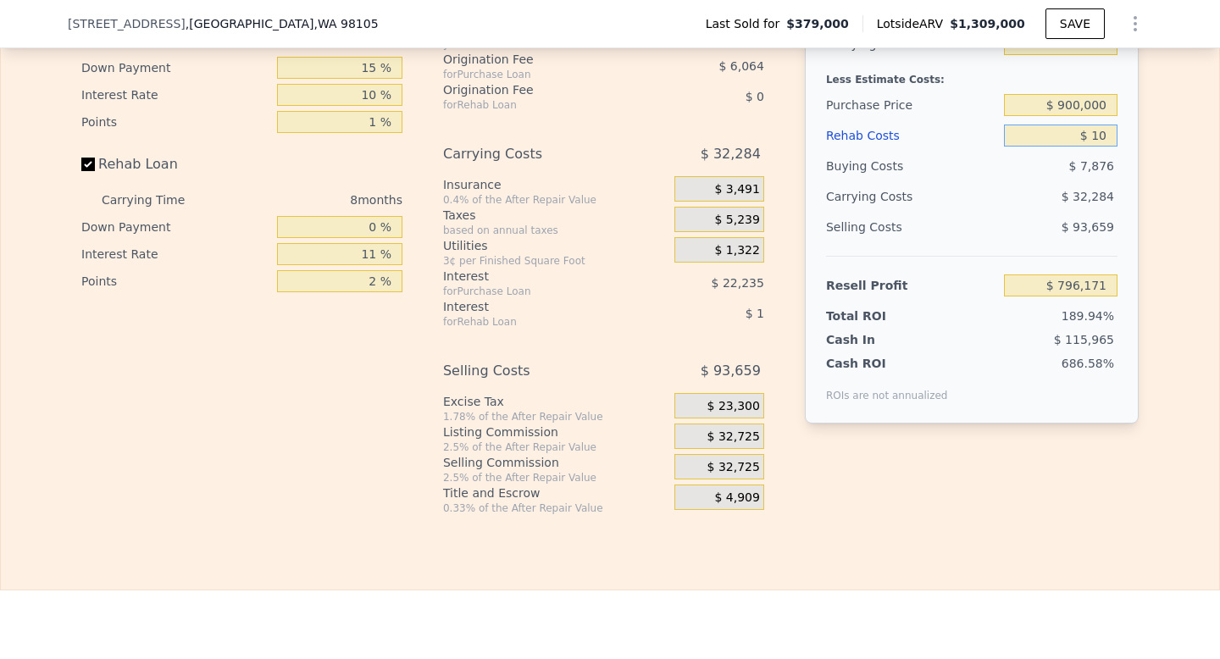
type input "$ 150"
type input "$ 796,021"
type input "$ 1,500"
type input "$ 794,569"
type input "$ 15,000"
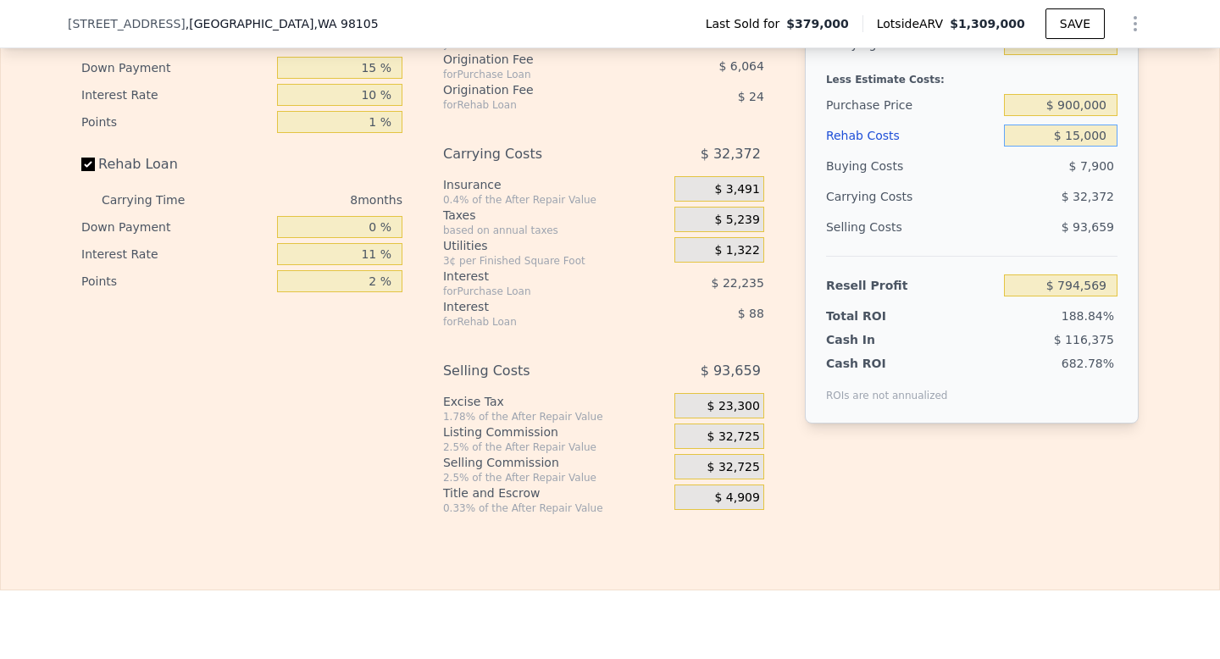
type input "$ 780,061"
type input "$ 150,000"
type input "$ 634,981"
type input "$ 150,000"
click at [1179, 360] on div "Edit the assumptions in yellow boxes. Input profit to calculate an offer price.…" at bounding box center [610, 200] width 1218 height 630
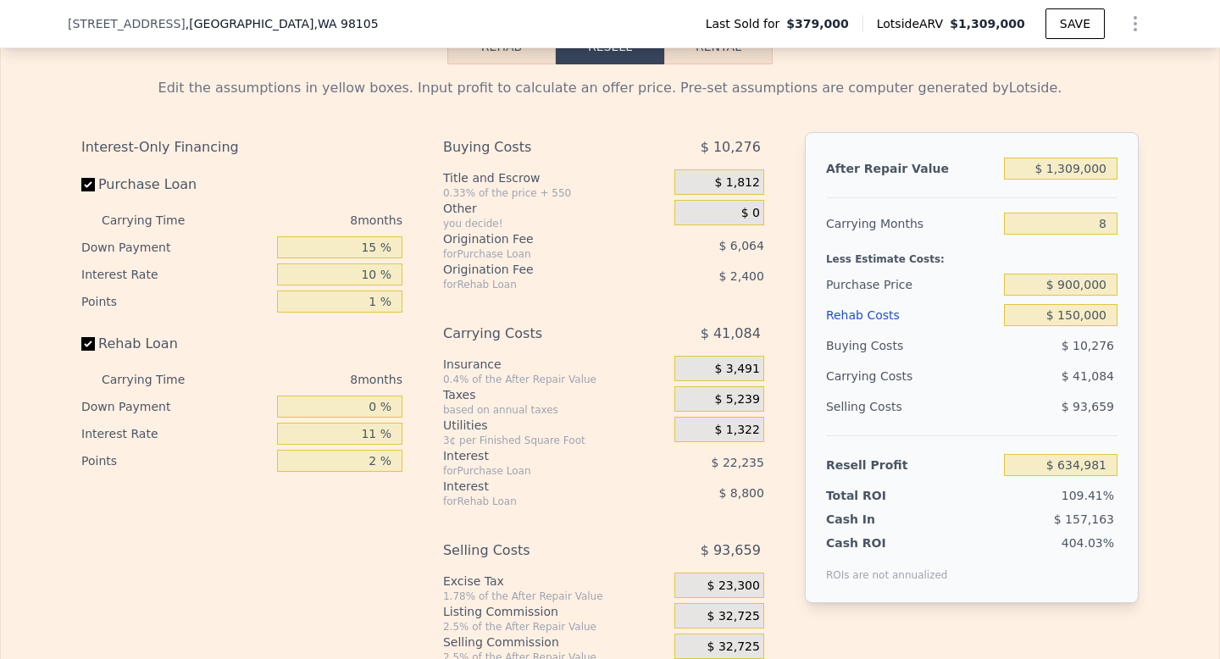
scroll to position [2521, 0]
click at [1106, 226] on input "8" at bounding box center [1061, 225] width 114 height 22
type input "6"
type input "$ 645,253"
type input "6"
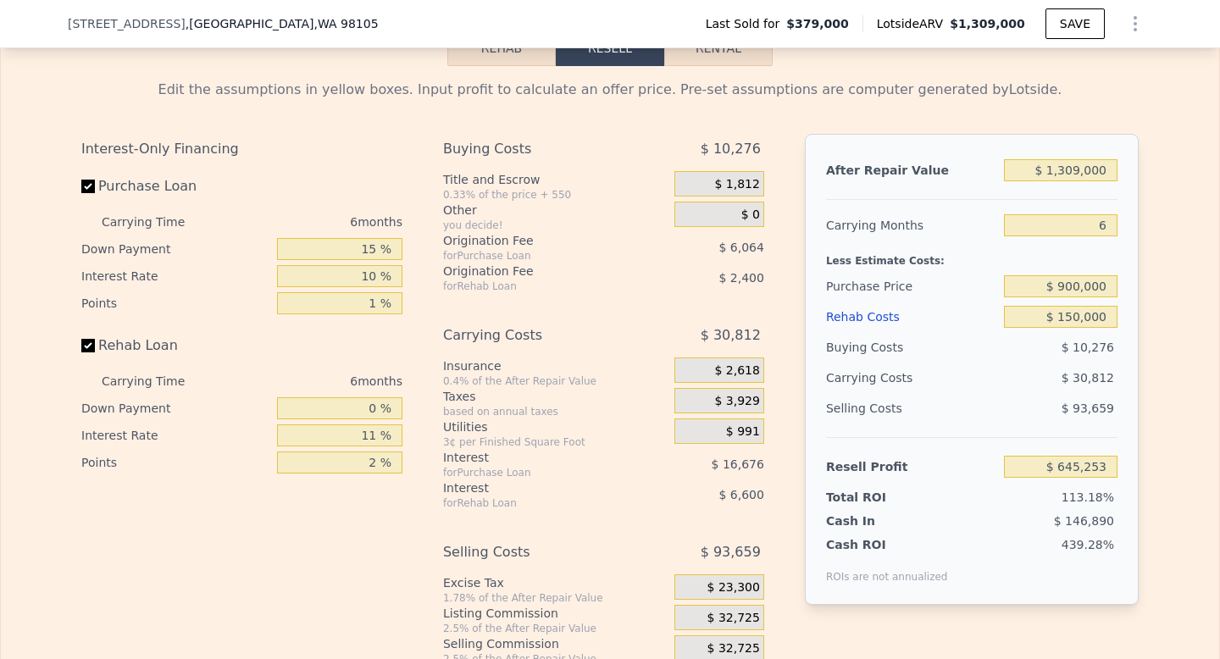
click at [1105, 258] on div "Less Estimate Costs:" at bounding box center [971, 256] width 291 height 31
click at [1073, 315] on input "$ 150,000" at bounding box center [1061, 317] width 114 height 22
type input "$ 10,000"
type input "$ 793,655"
type input "$ 0000"
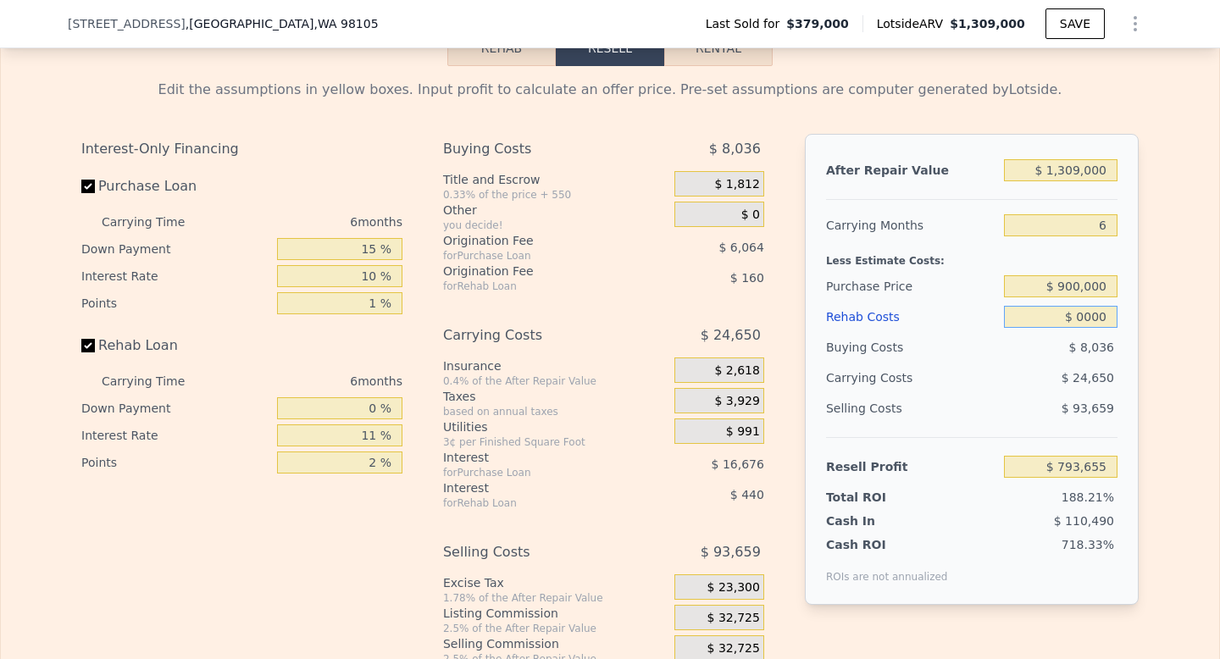
type input "$ 804,253"
type input "$ 20,000"
type input "$ 783,051"
type input "$ 200,000"
type input "$ 592,251"
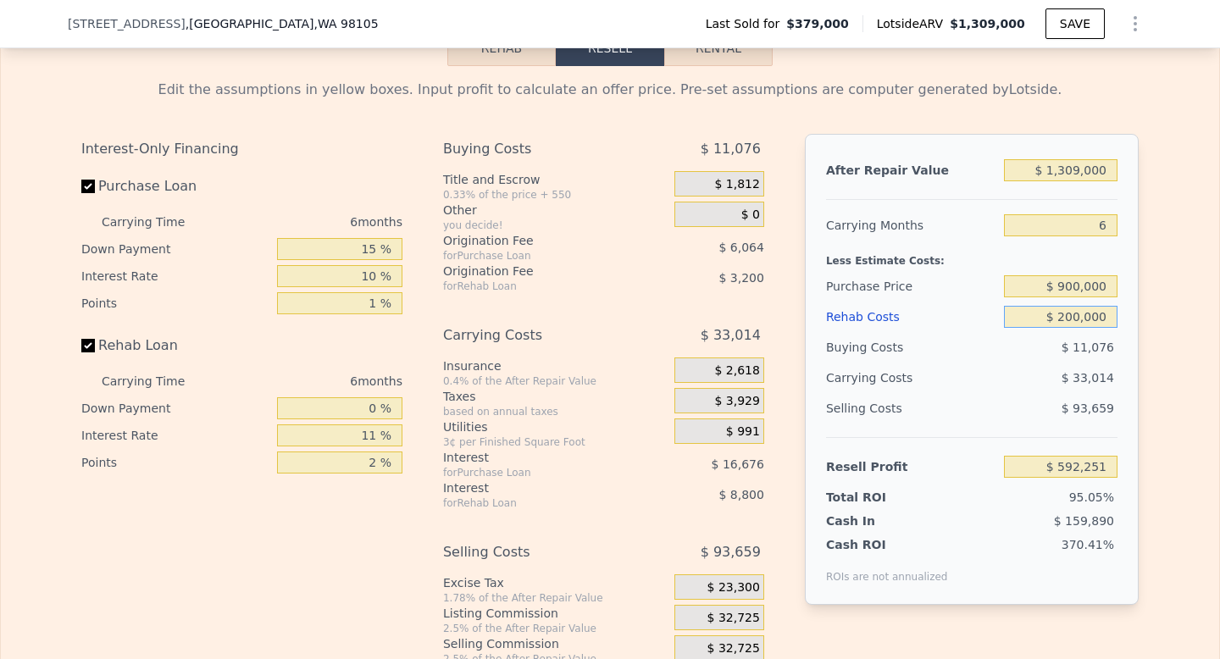
type input "$ 200,000"
click at [1206, 328] on div "Edit the assumptions in yellow boxes. Input profit to calculate an offer price.…" at bounding box center [610, 381] width 1218 height 630
click at [1159, 299] on div "Edit the assumptions in yellow boxes. Input profit to calculate an offer price.…" at bounding box center [610, 381] width 1218 height 630
click at [1142, 225] on div "Edit the assumptions in yellow boxes. Input profit to calculate an offer price.…" at bounding box center [610, 381] width 1084 height 630
click at [1101, 175] on input "$ 1,309,000" at bounding box center [1061, 170] width 114 height 22
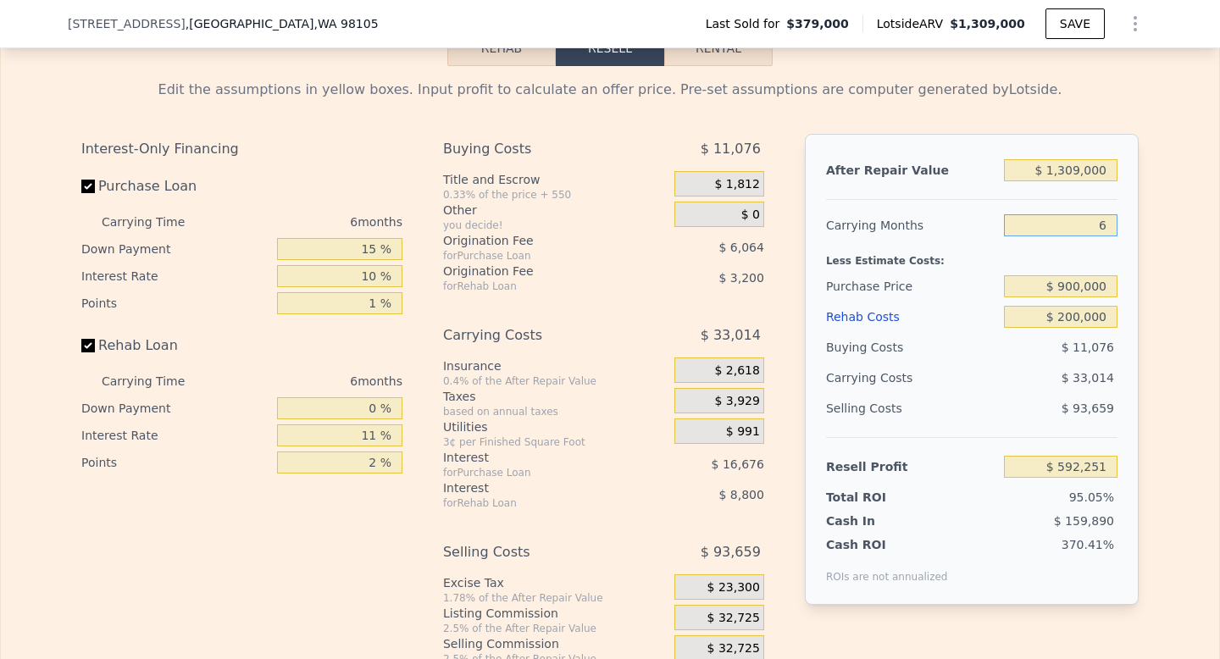
click at [1106, 225] on input "6" at bounding box center [1061, 225] width 114 height 22
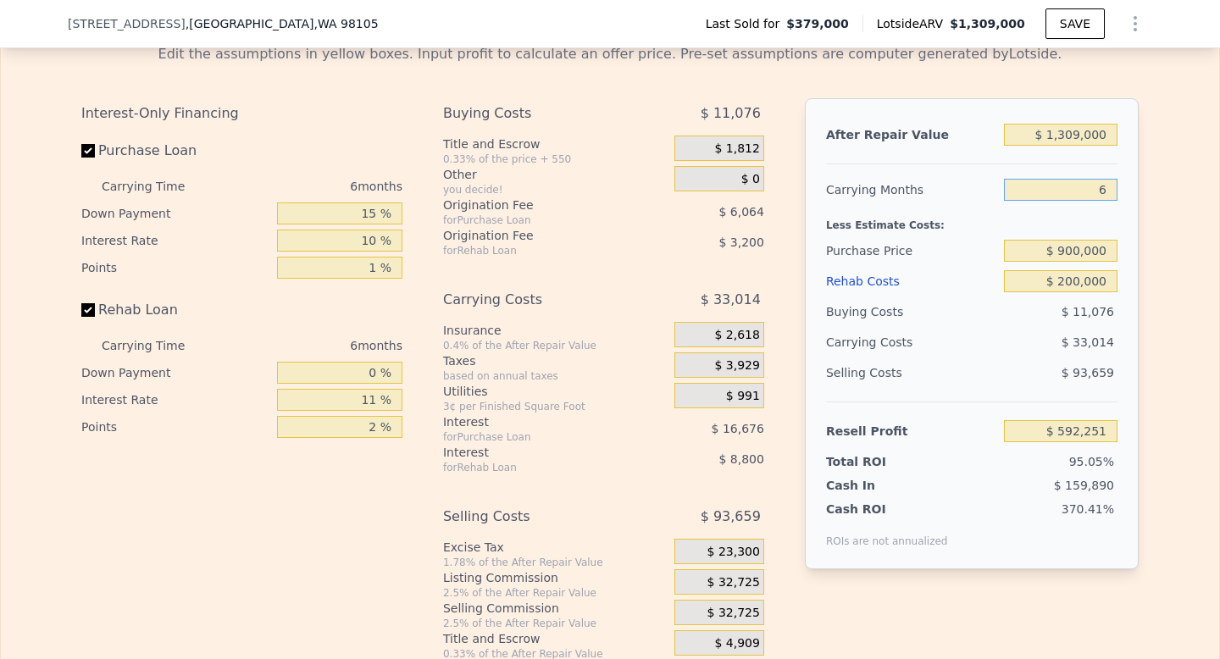
scroll to position [2560, 0]
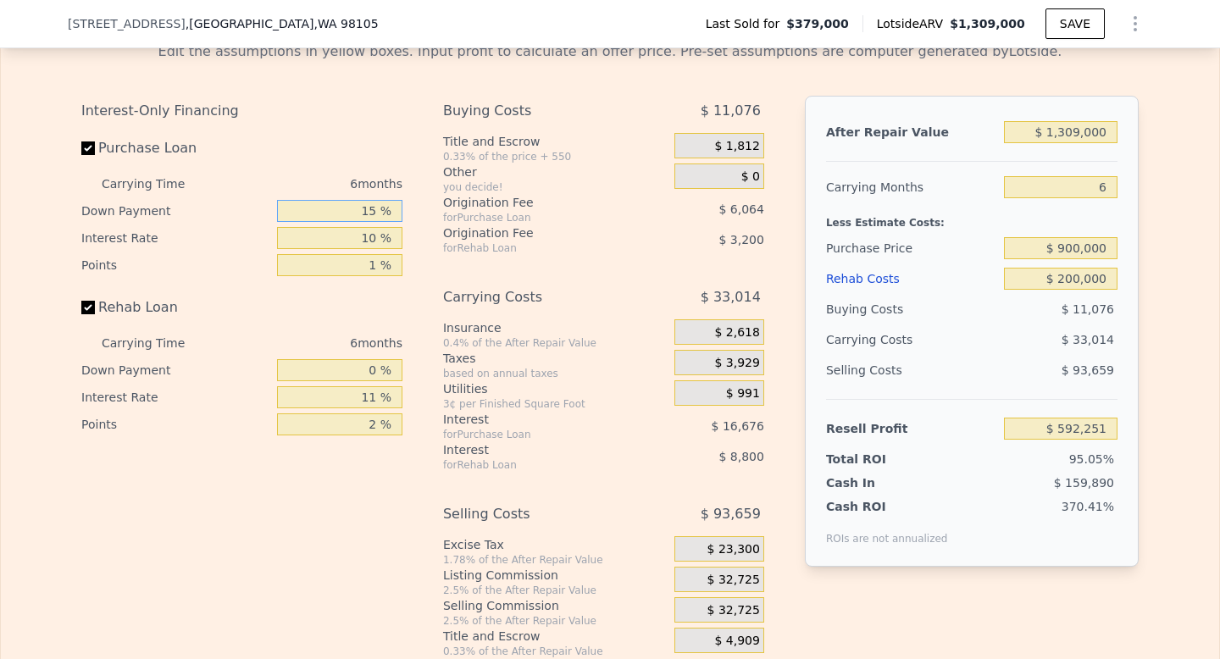
click at [380, 205] on input "15 %" at bounding box center [339, 211] width 125 height 22
click at [421, 211] on div "Interest-Only Financing Purchase Loan Carrying Time 6 months Down Payment 15 % …" at bounding box center [609, 377] width 1057 height 563
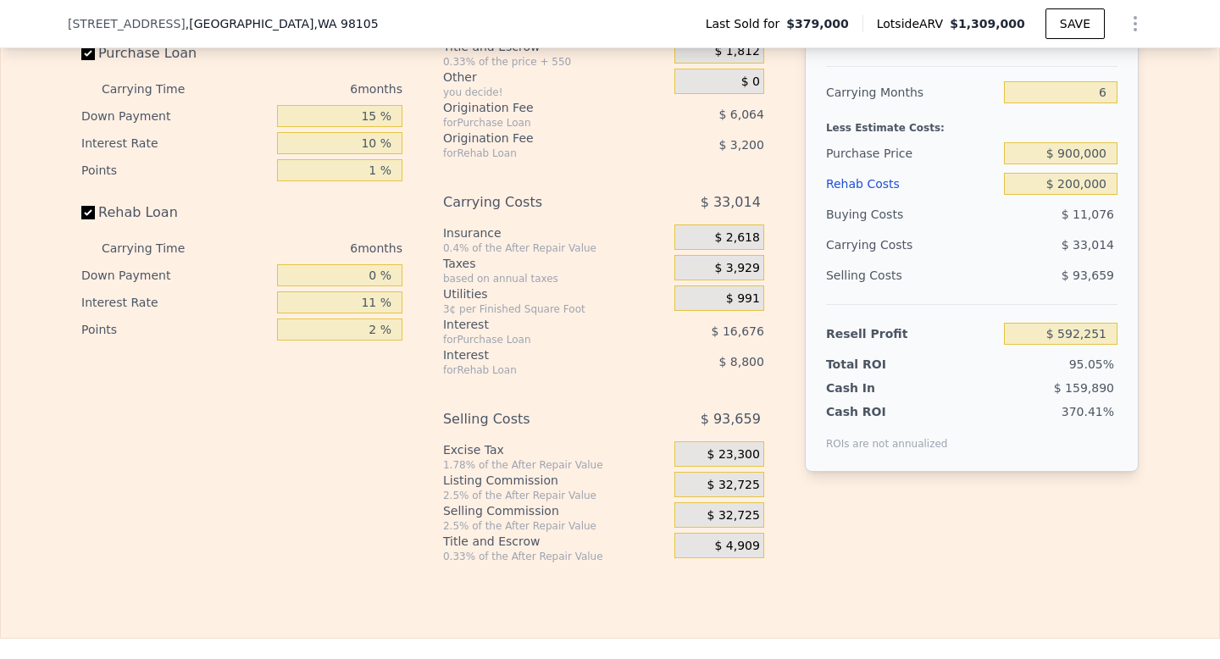
scroll to position [2675, 0]
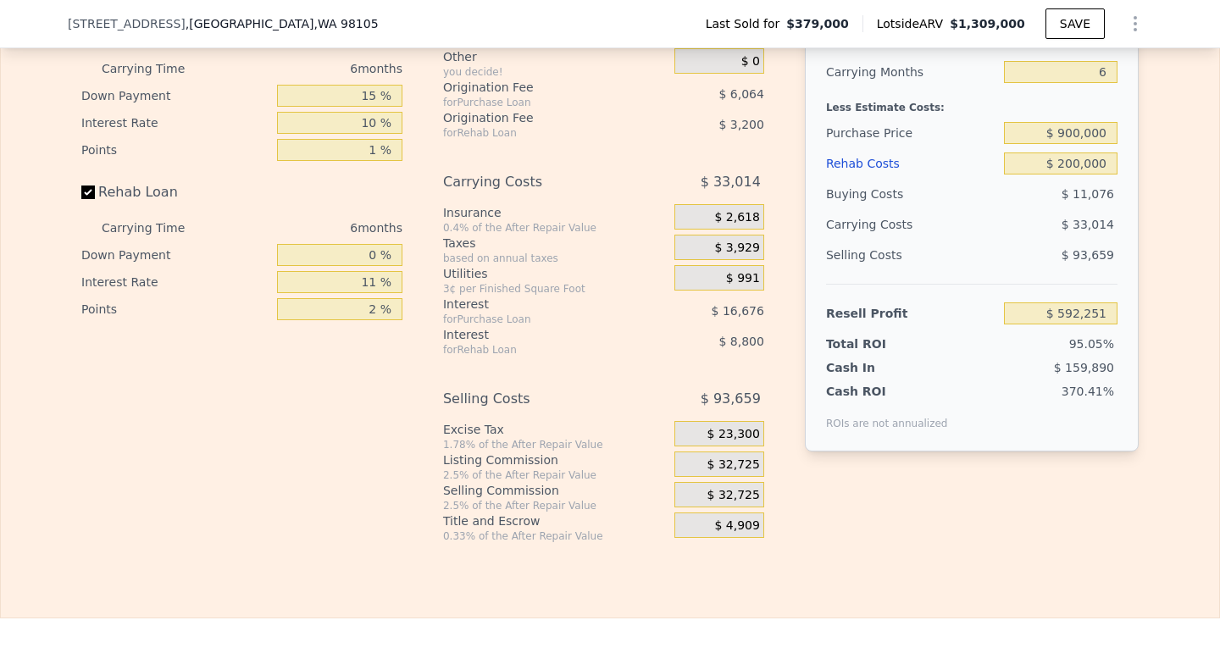
click at [825, 297] on div "After Repair Value $ 1,309,000 Carrying Months 6 Less Estimate Costs: Purchase …" at bounding box center [972, 216] width 334 height 471
click at [1029, 134] on input "$ 900,000" at bounding box center [1061, 133] width 114 height 22
click at [1015, 179] on div "$ 11,076" at bounding box center [1061, 194] width 114 height 31
type input "$ 38,254"
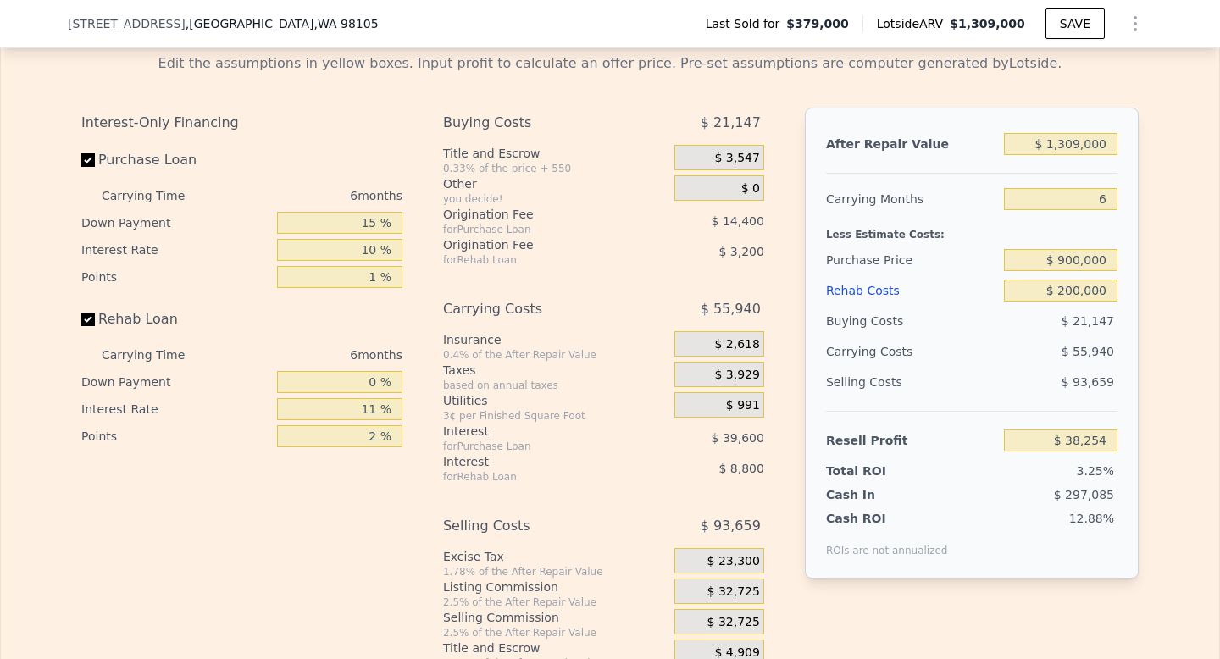
scroll to position [2542, 0]
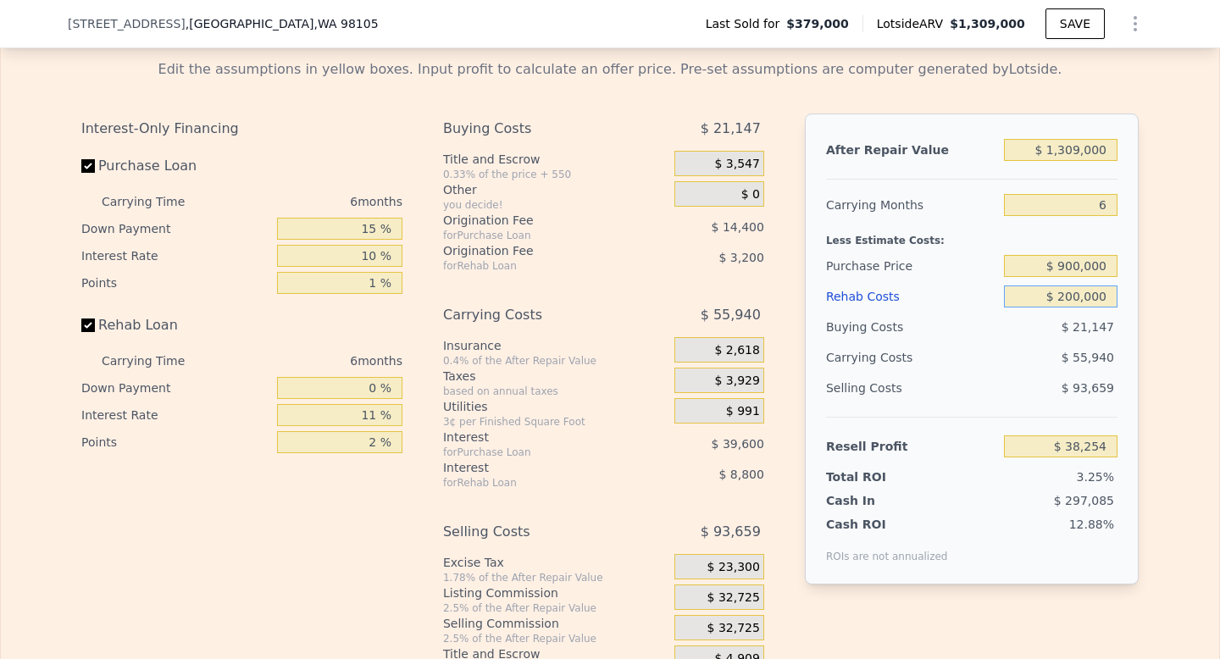
click at [1073, 295] on input "$ 200,000" at bounding box center [1061, 297] width 114 height 22
type input "$ 20,000"
type input "$ 229,054"
type input "$ 0000"
type input "$ 250,256"
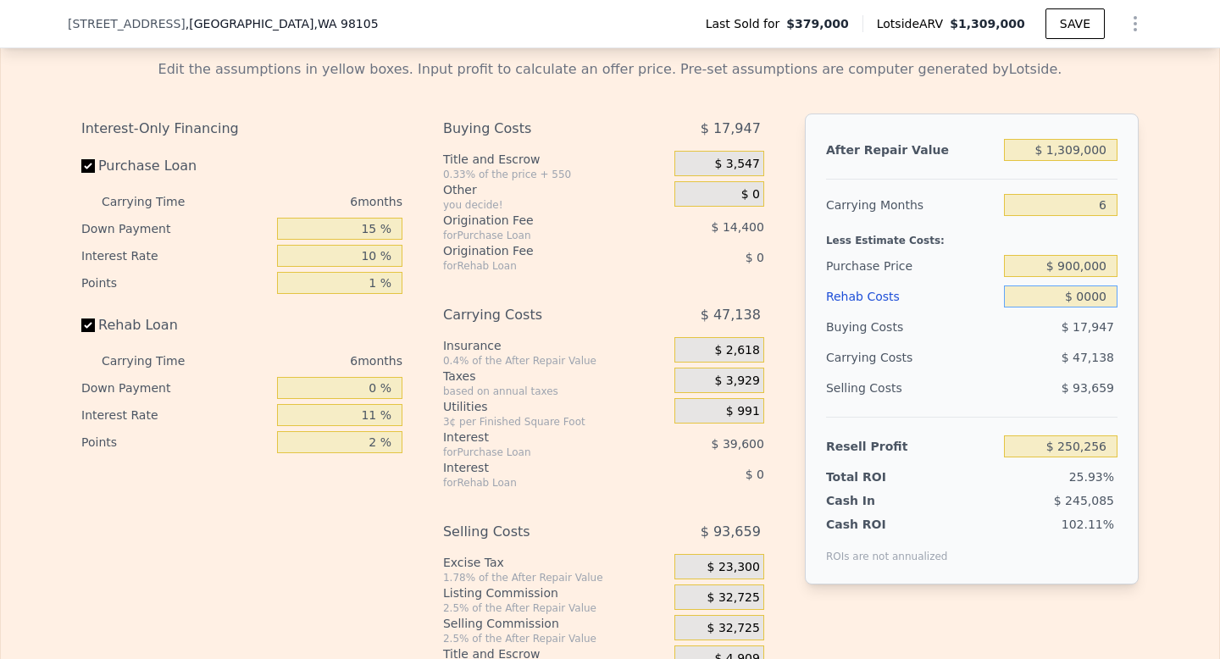
type input "$ 10,000"
type input "$ 239,658"
type input "$ 150,000"
type input "$ 91,256"
type input "$ 1,500,000"
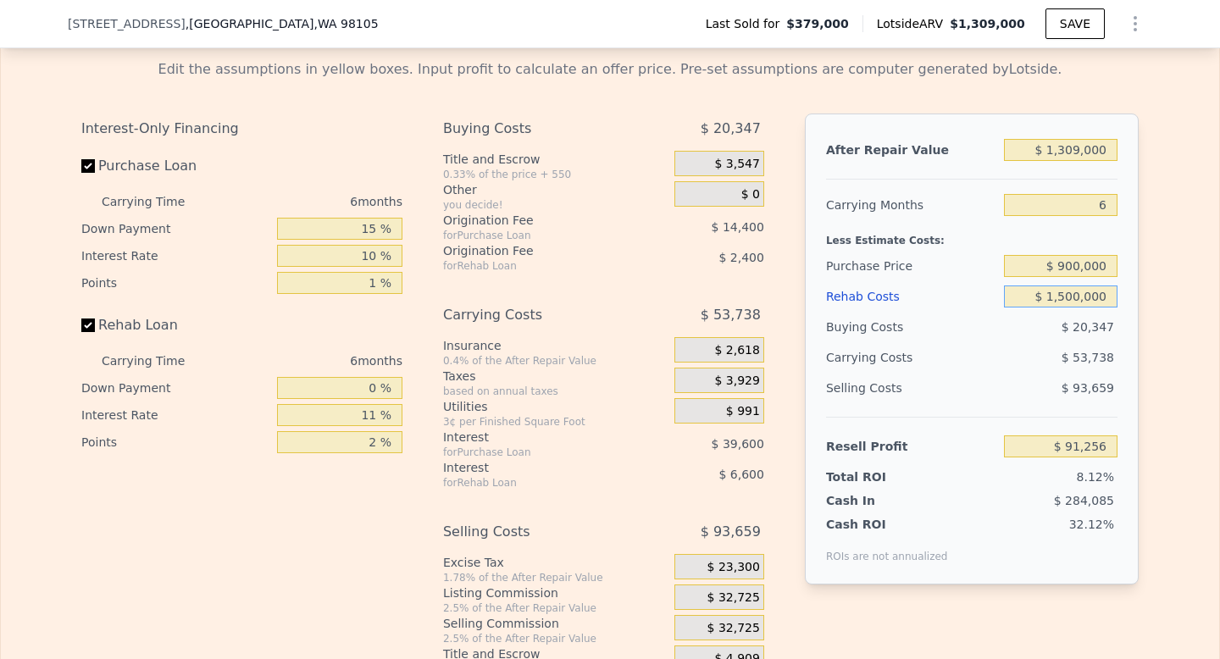
type input "-$ 1,339,744"
type input "$ 150,000"
type input "$ 91,256"
type input "$ 150,000"
click at [1133, 304] on div "After Repair Value $ 1,309,000 Carrying Months 6 Less Estimate Costs: Purchase …" at bounding box center [972, 349] width 334 height 471
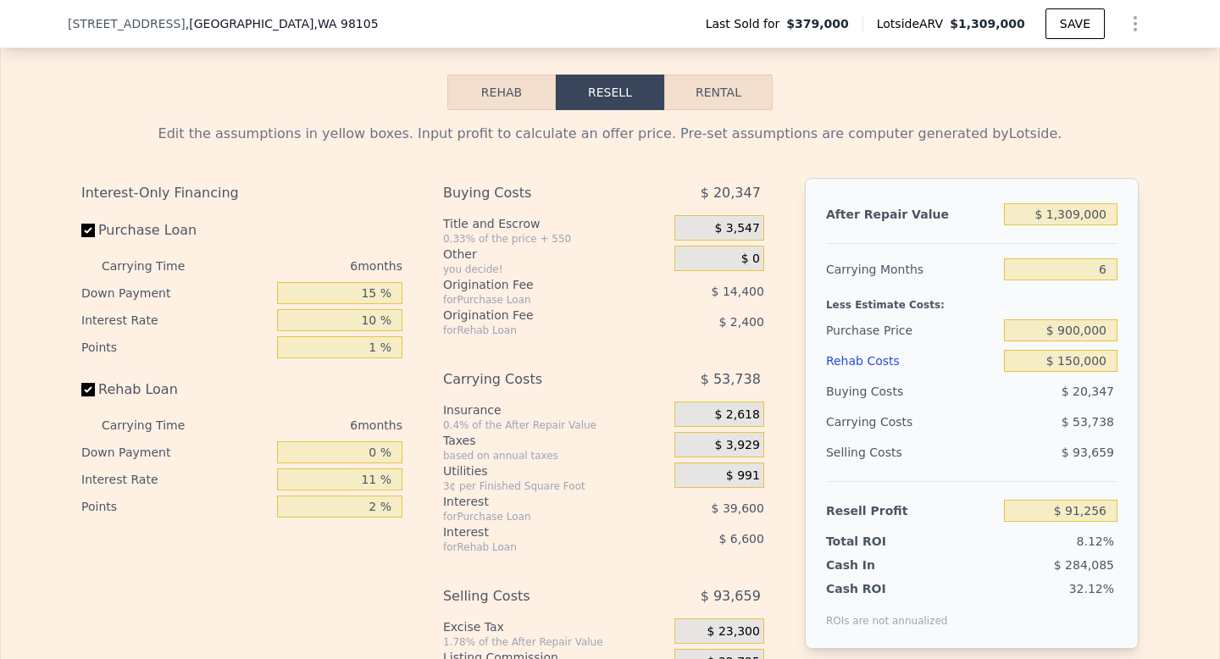
scroll to position [2477, 0]
click at [1064, 324] on input "$ 900,000" at bounding box center [1061, 331] width 114 height 22
type input "$ 800,000"
click at [1147, 402] on div "Edit the assumptions in yellow boxes. Input profit to calculate an offer price.…" at bounding box center [610, 426] width 1084 height 630
type input "$ 197,587"
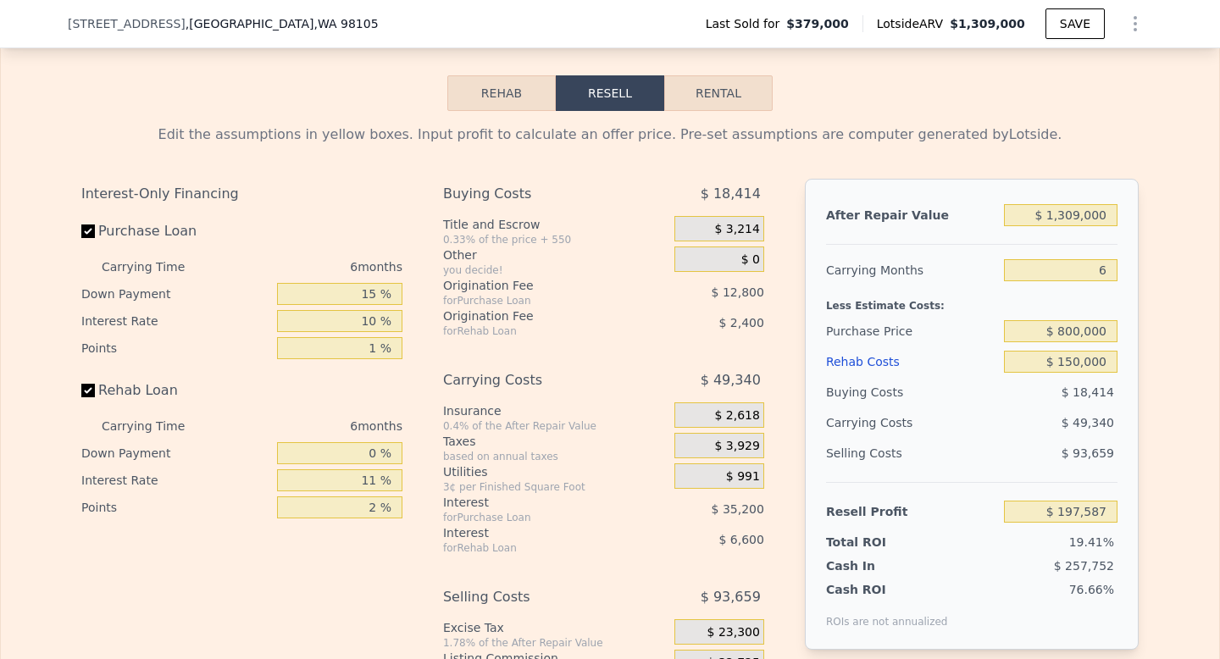
type input "8"
type input "$ 0"
type input "$ 796,181"
click at [1115, 363] on input "$ 0" at bounding box center [1061, 362] width 114 height 22
click at [1064, 330] on input "$ 800,000" at bounding box center [1061, 331] width 114 height 22
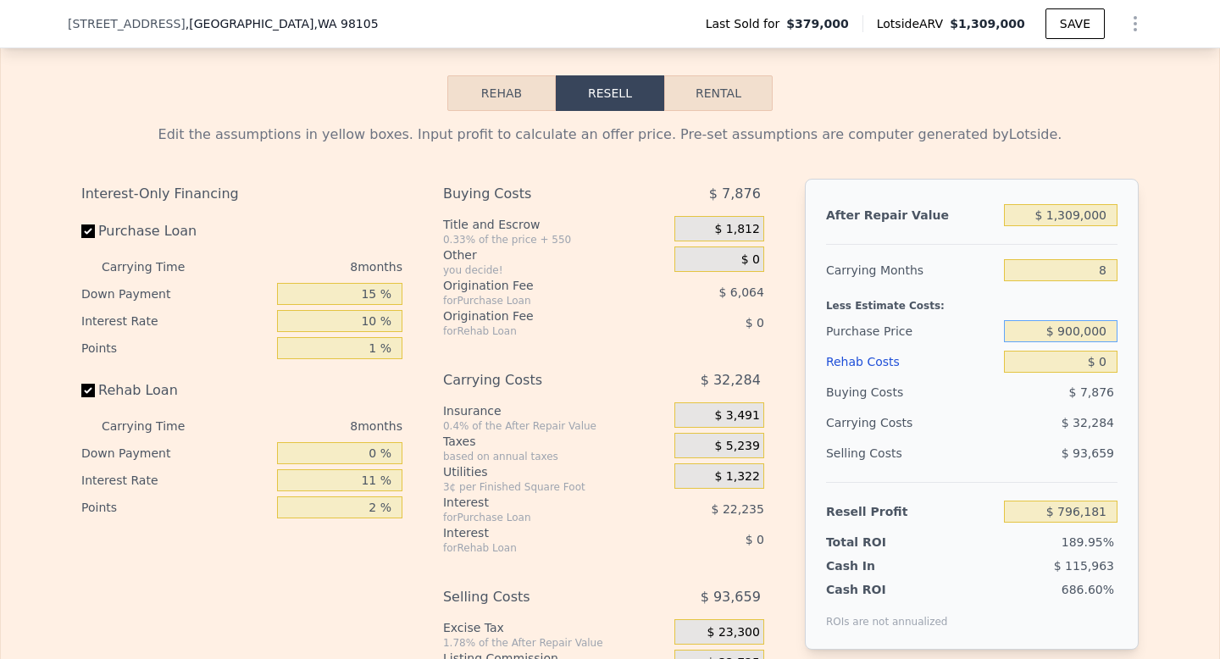
type input "$ 900,000"
click at [1107, 366] on input "$ 0" at bounding box center [1061, 362] width 114 height 22
type input "$ 234,542"
type input "$ 1"
type input "$ 234,541"
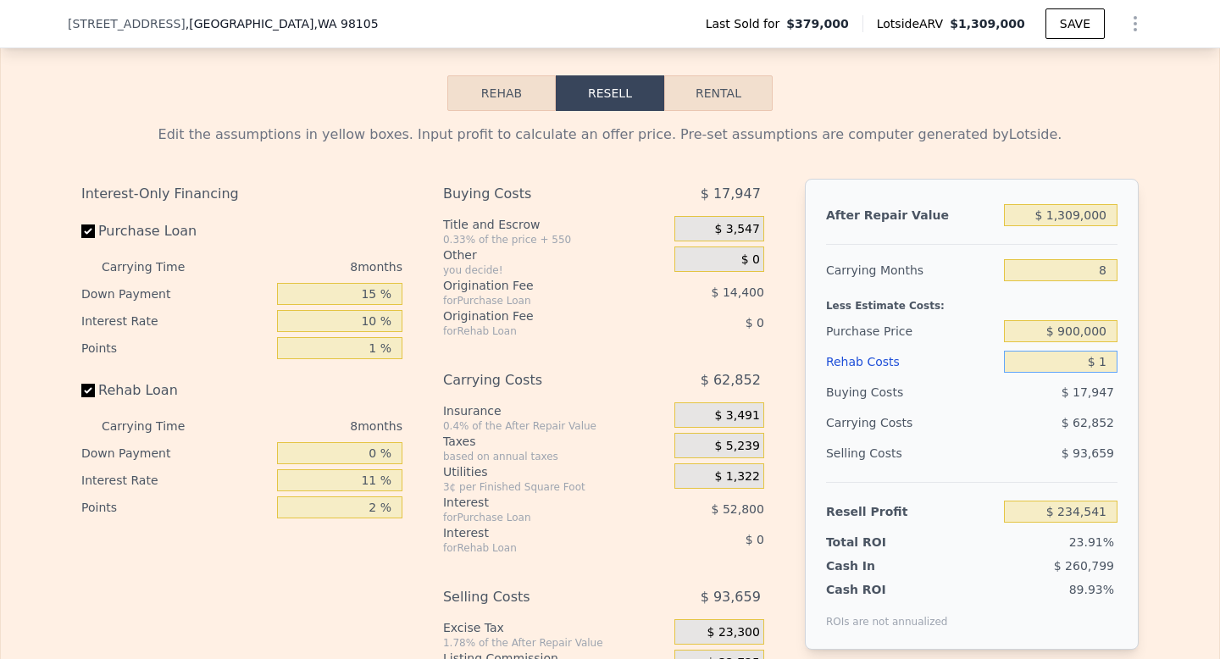
type input "$ 13"
type input "$ 234,529"
type input "$ 135"
type input "$ 234,397"
type input "$ 1,350"
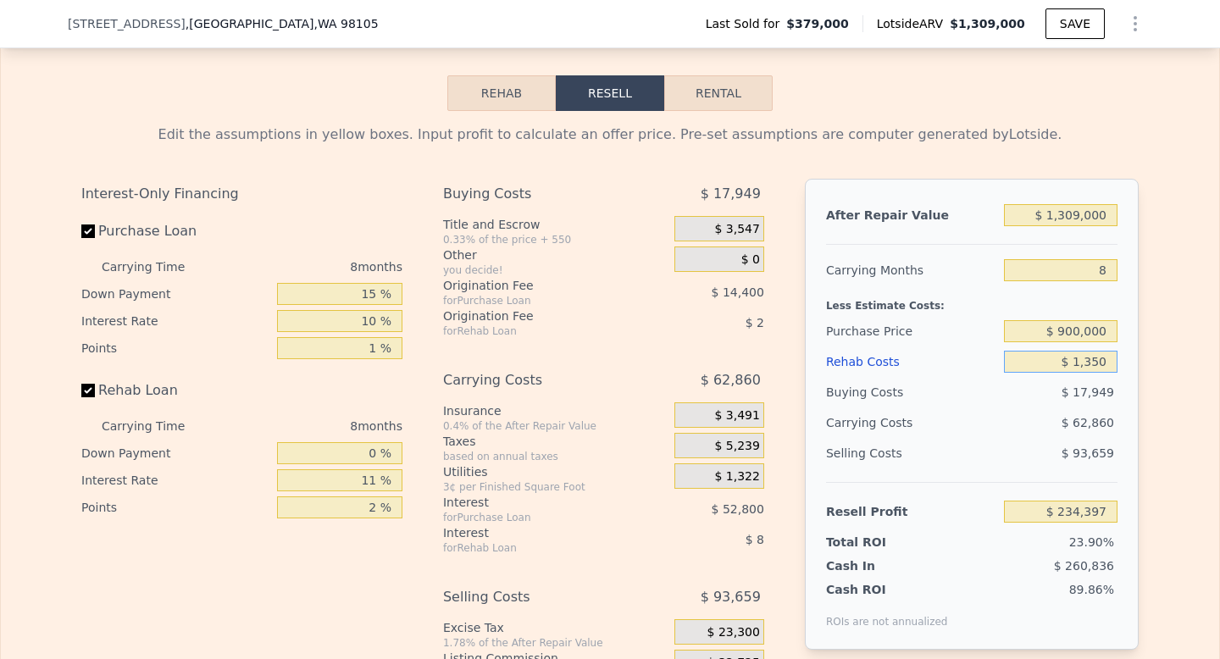
type input "$ 233,090"
type input "$ 13,500"
type input "$ 220,034"
type input "$ 135,000"
type input "$ 89,462"
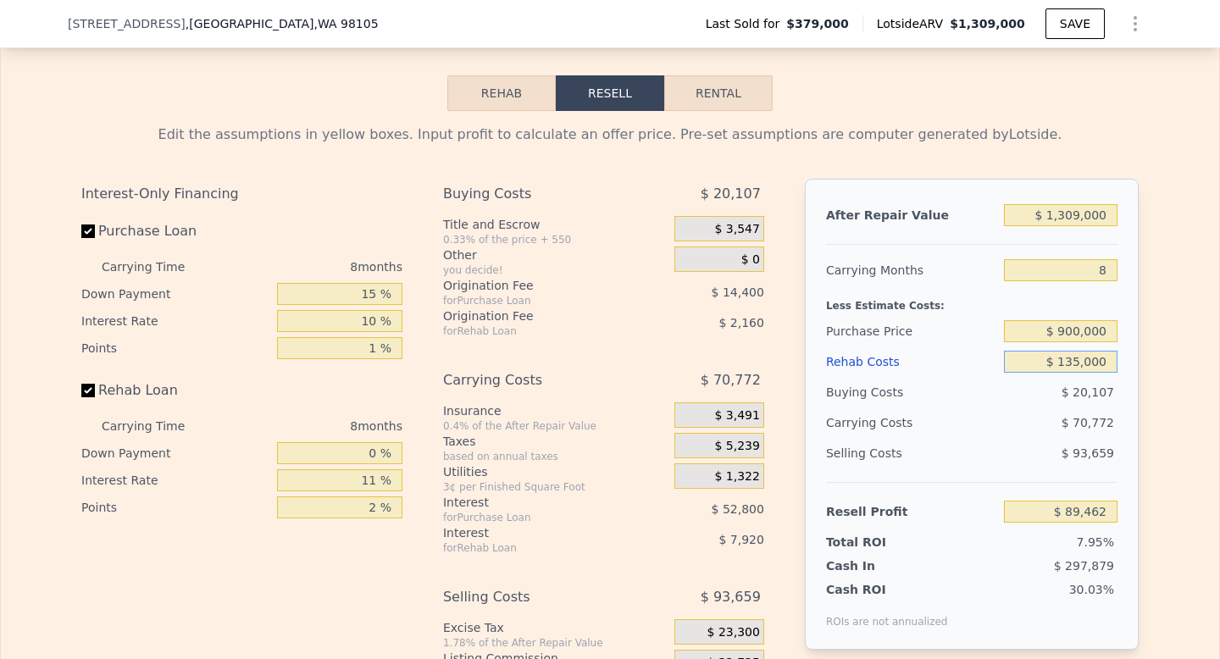
type input "$ 135,000"
click at [1214, 323] on div "Edit the assumptions in yellow boxes. Input profit to calculate an offer price.…" at bounding box center [610, 426] width 1218 height 630
click at [1183, 311] on div "Edit the assumptions in yellow boxes. Input profit to calculate an offer price.…" at bounding box center [610, 426] width 1218 height 630
click at [1122, 292] on div "After Repair Value $ 1,309,000 Carrying Months 8 Less Estimate Costs: Purchase …" at bounding box center [972, 414] width 334 height 471
click at [1114, 305] on div "Less Estimate Costs:" at bounding box center [971, 301] width 291 height 31
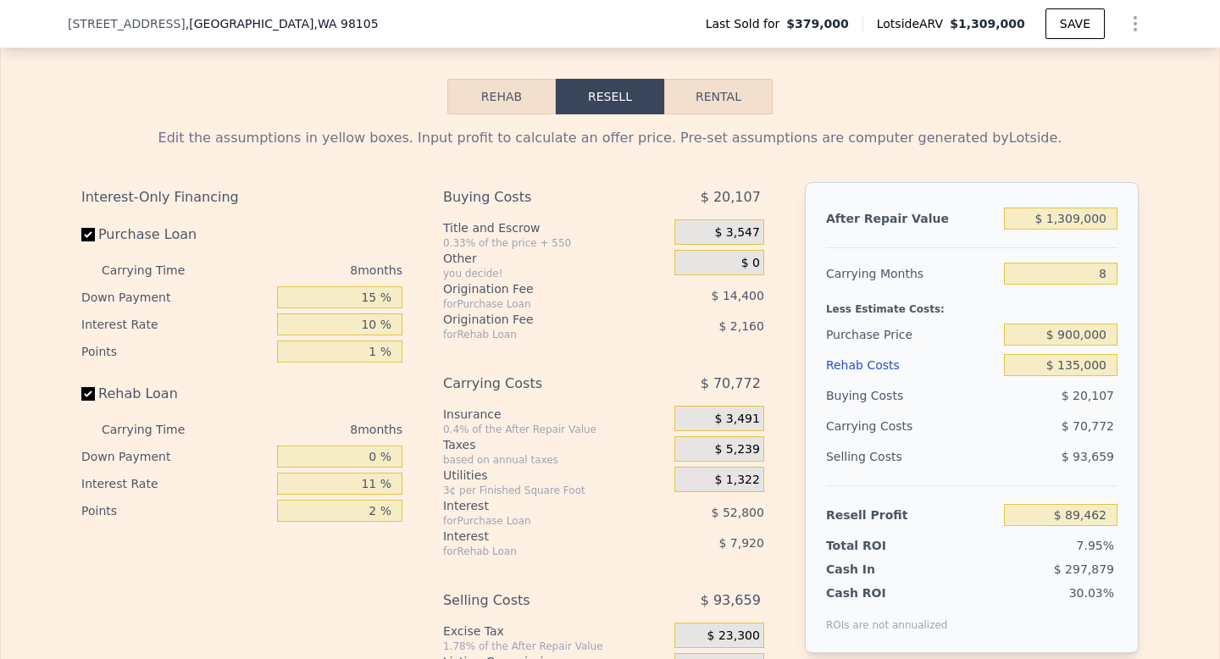
scroll to position [2472, 0]
click at [1068, 330] on input "$ 900,000" at bounding box center [1061, 335] width 114 height 22
type input "$ 800,000"
click at [1162, 390] on div "Edit the assumptions in yellow boxes. Input profit to calculate an offer price.…" at bounding box center [610, 430] width 1218 height 630
type input "$ 197,259"
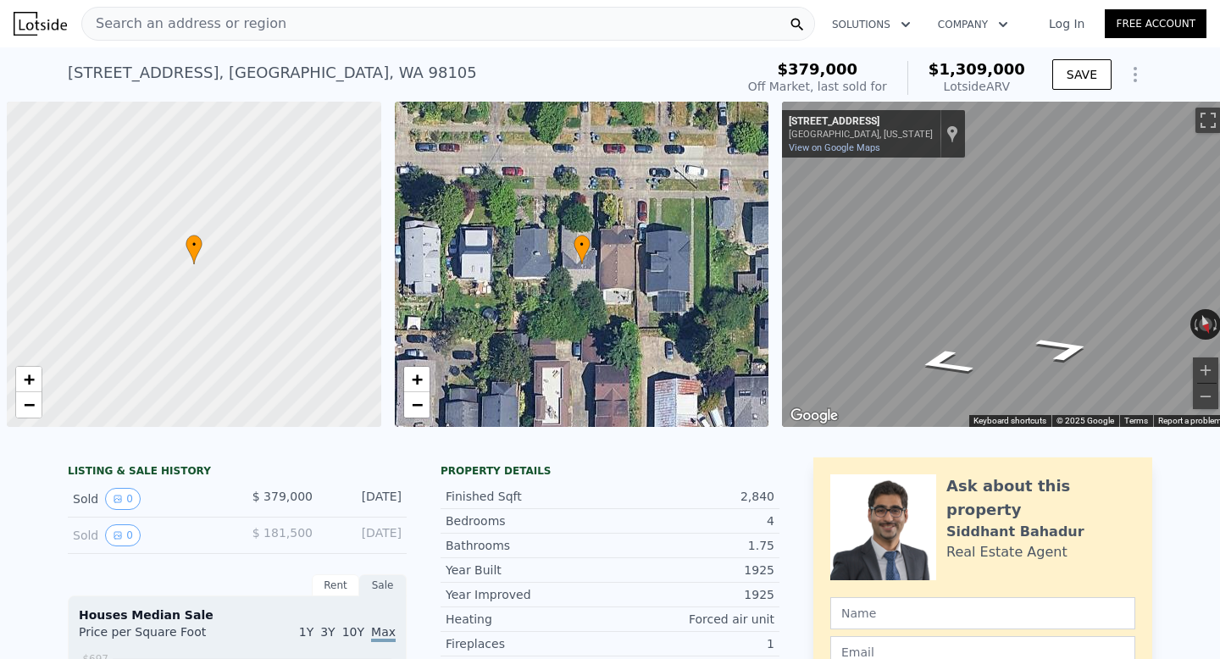
scroll to position [0, 7]
